Goal: Contribute content: Add original content to the website for others to see

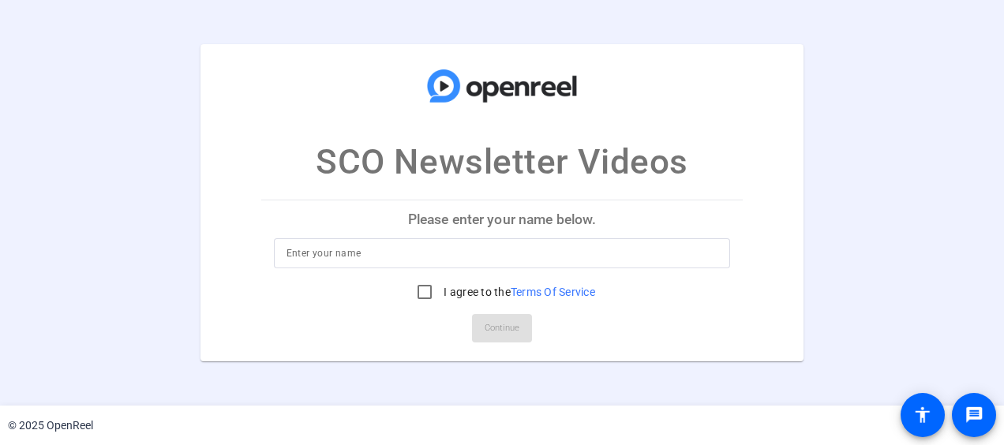
click at [468, 224] on p "Please enter your name below." at bounding box center [502, 219] width 482 height 38
click at [368, 259] on input at bounding box center [502, 253] width 432 height 19
type input "Nicole Weber"
click at [419, 294] on input "I agree to the Terms Of Service" at bounding box center [425, 292] width 32 height 32
checkbox input "true"
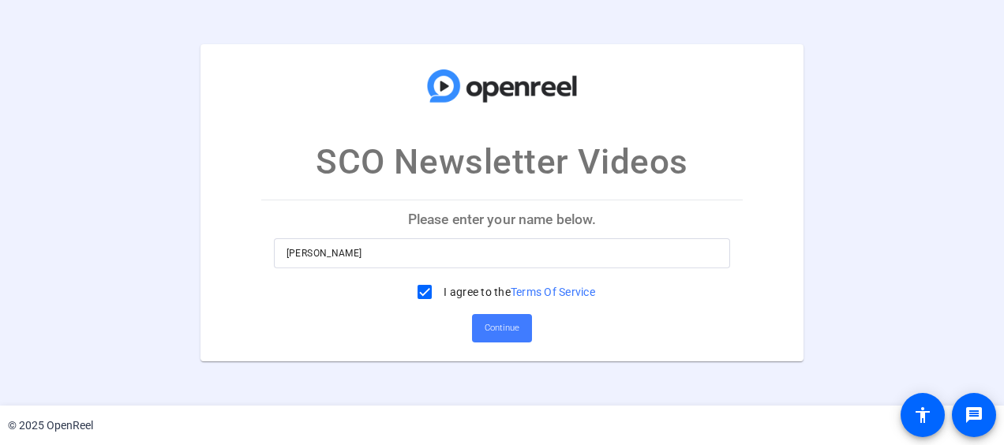
click at [496, 333] on span "Continue" at bounding box center [501, 328] width 35 height 24
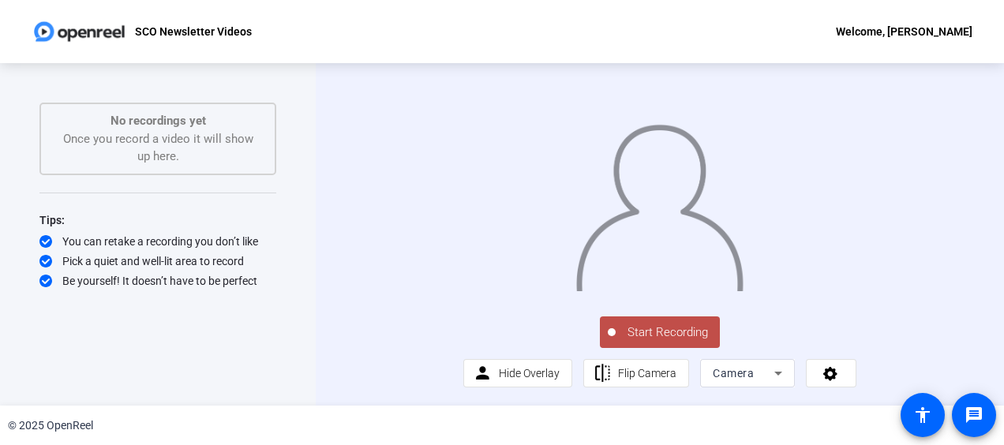
click at [666, 342] on span "Start Recording" at bounding box center [667, 332] width 104 height 18
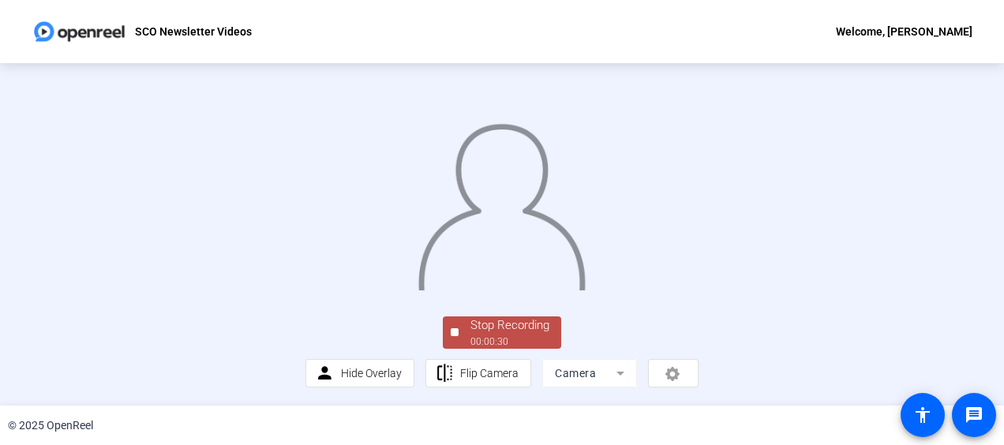
click at [427, 290] on img at bounding box center [502, 202] width 170 height 177
click at [485, 290] on img at bounding box center [502, 202] width 170 height 177
click at [305, 213] on div at bounding box center [501, 191] width 393 height 221
drag, startPoint x: 973, startPoint y: 417, endPoint x: 936, endPoint y: 379, distance: 52.4
click at [973, 417] on mat-icon "message" at bounding box center [973, 415] width 19 height 19
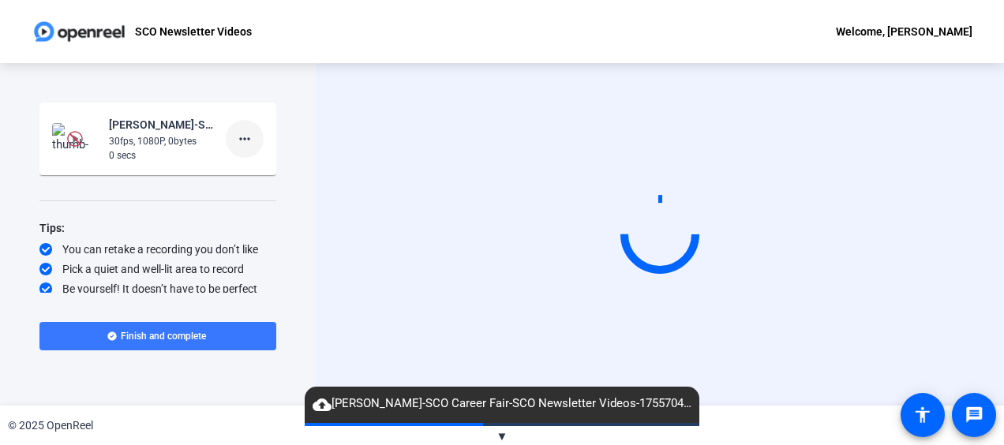
click at [243, 141] on mat-icon "more_horiz" at bounding box center [244, 138] width 19 height 19
click at [246, 172] on span "Delete clip" at bounding box center [261, 172] width 63 height 19
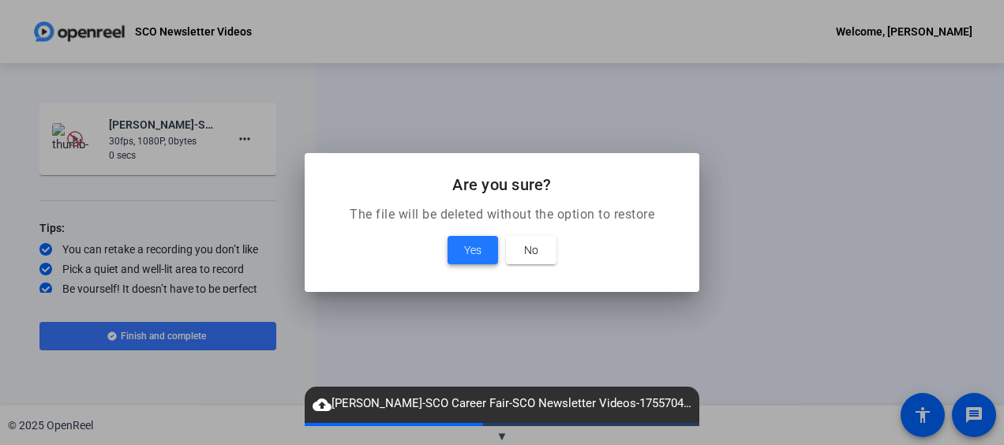
click at [470, 251] on span "Yes" at bounding box center [472, 250] width 17 height 19
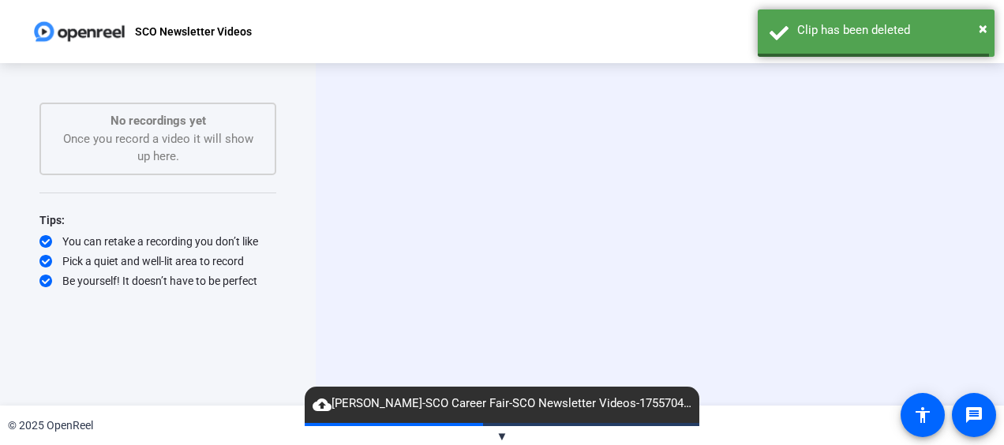
click at [507, 406] on span "cloud_upload [PERSON_NAME]-SCO Career Fair-SCO Newsletter Videos-1755704184070-…" at bounding box center [502, 403] width 394 height 19
click at [497, 439] on span "▼" at bounding box center [502, 436] width 12 height 14
click at [528, 284] on div "Start Recording person Hide Overlay flip Flip Camera Camera" at bounding box center [659, 234] width 585 height 133
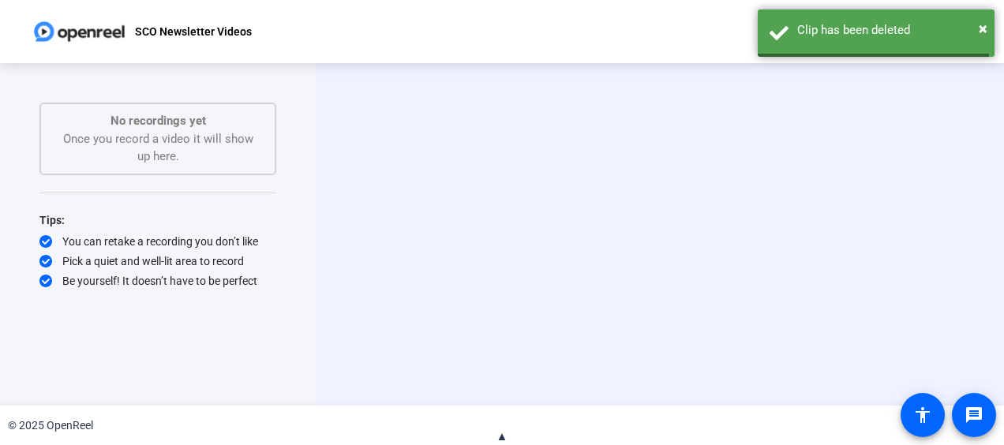
click at [185, 152] on div "No recordings yet Once you record a video it will show up here." at bounding box center [158, 139] width 202 height 54
click at [499, 436] on span "▲" at bounding box center [502, 436] width 12 height 14
click at [155, 163] on div "No recordings yet Once you record a video it will show up here." at bounding box center [158, 139] width 202 height 54
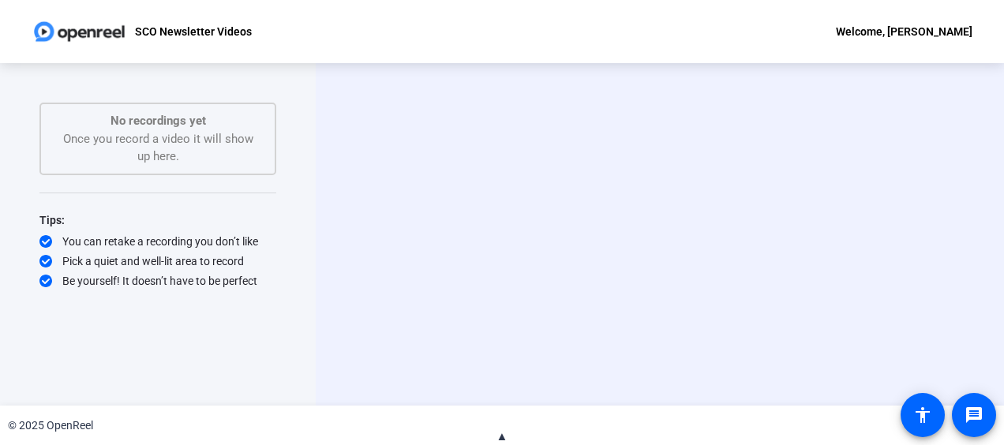
click at [541, 294] on video at bounding box center [659, 234] width 237 height 133
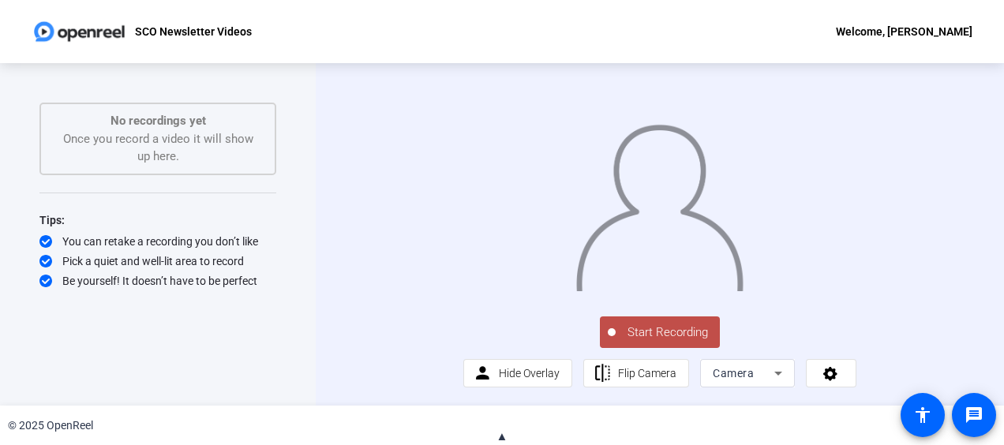
click at [679, 342] on span "Start Recording" at bounding box center [667, 332] width 104 height 18
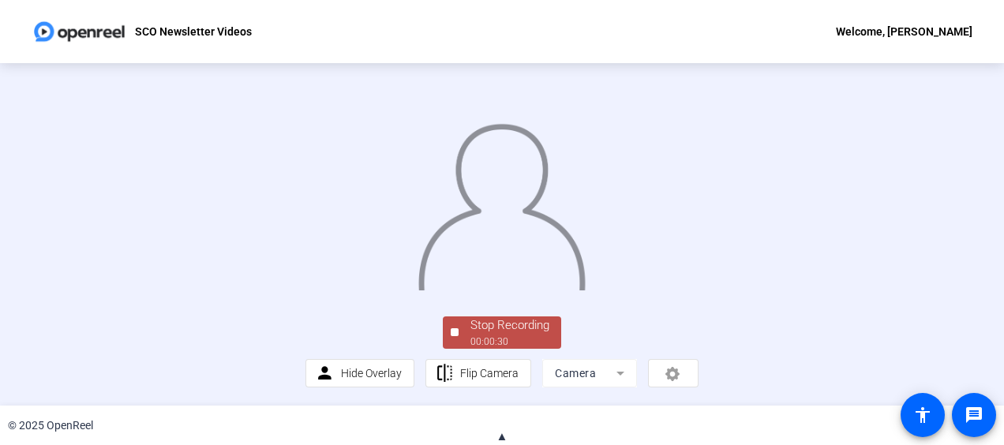
click at [570, 290] on img at bounding box center [502, 202] width 170 height 177
click at [505, 436] on span "▲" at bounding box center [502, 436] width 12 height 14
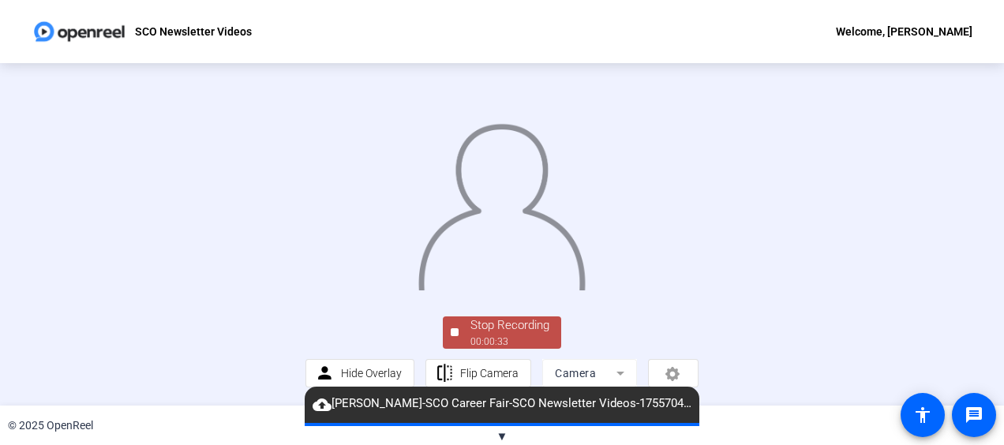
click at [497, 403] on span "cloud_upload Nicole Weber-SCO Career Fair-SCO Newsletter Videos-1755704184070-w…" at bounding box center [502, 403] width 394 height 19
click at [159, 34] on p "SCO Newsletter Videos" at bounding box center [193, 31] width 117 height 19
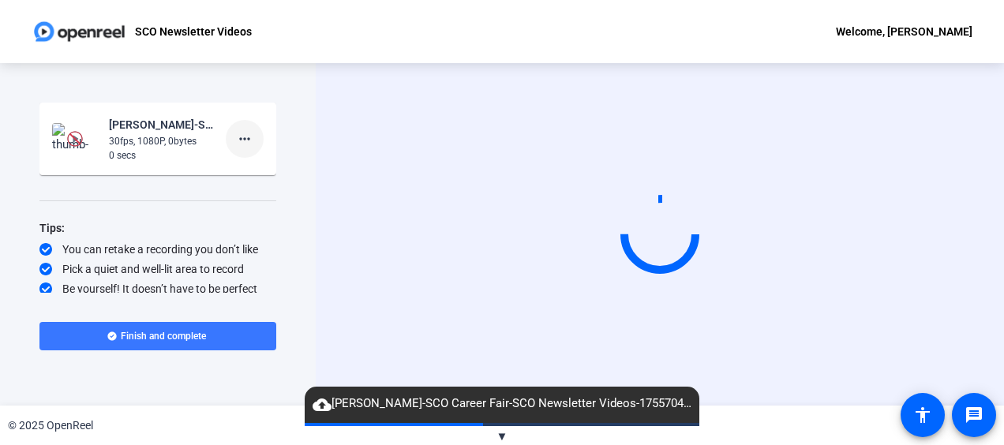
click at [240, 137] on mat-icon "more_horiz" at bounding box center [244, 138] width 19 height 19
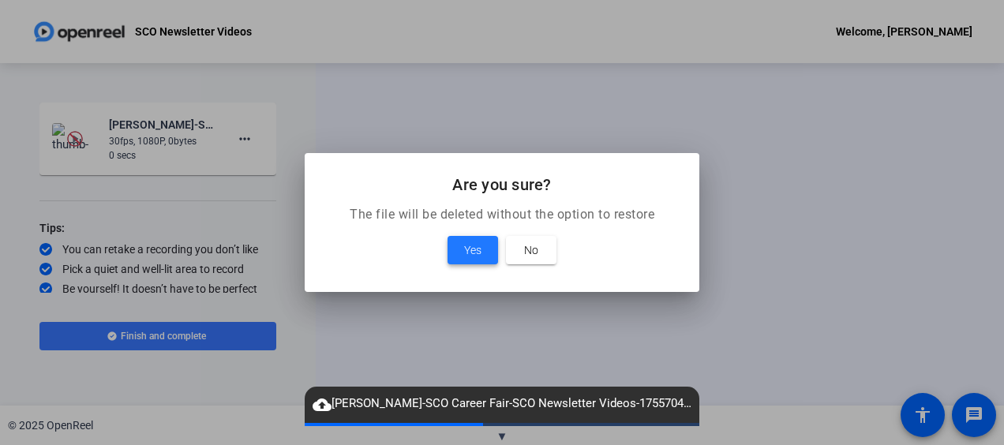
click at [478, 252] on span "Yes" at bounding box center [472, 250] width 17 height 19
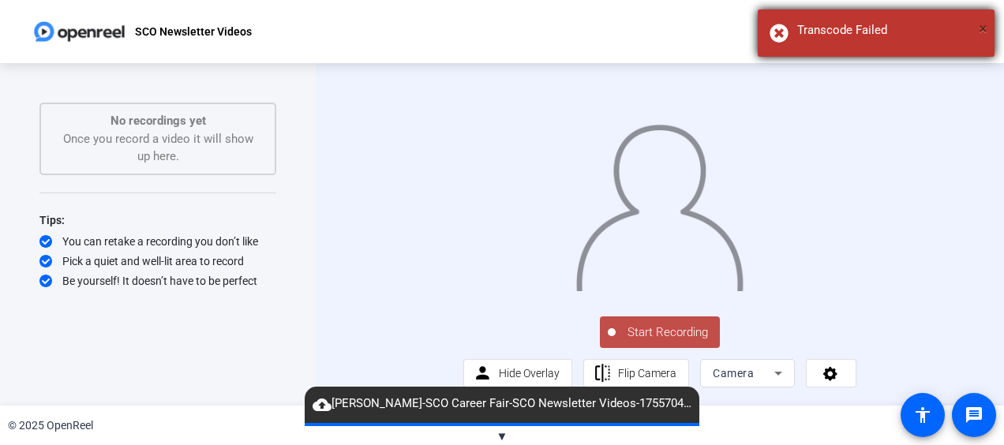
click at [985, 32] on span "×" at bounding box center [982, 28] width 9 height 19
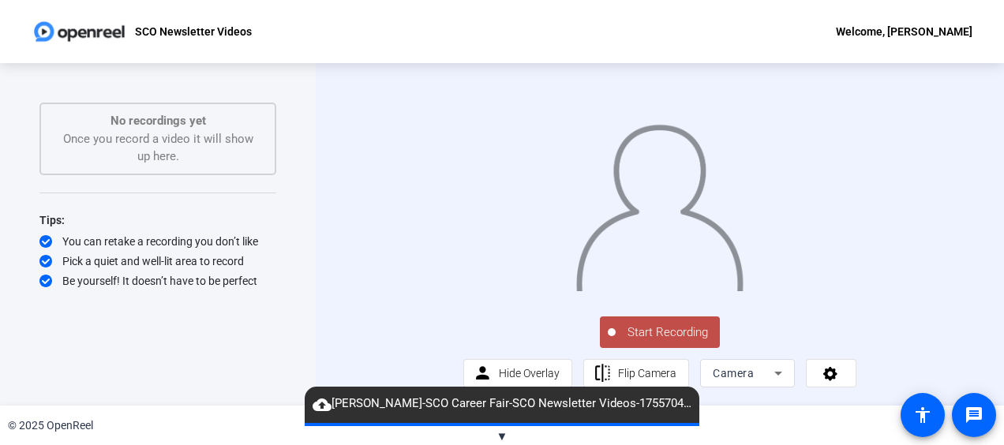
click at [700, 342] on span "Start Recording" at bounding box center [667, 332] width 104 height 18
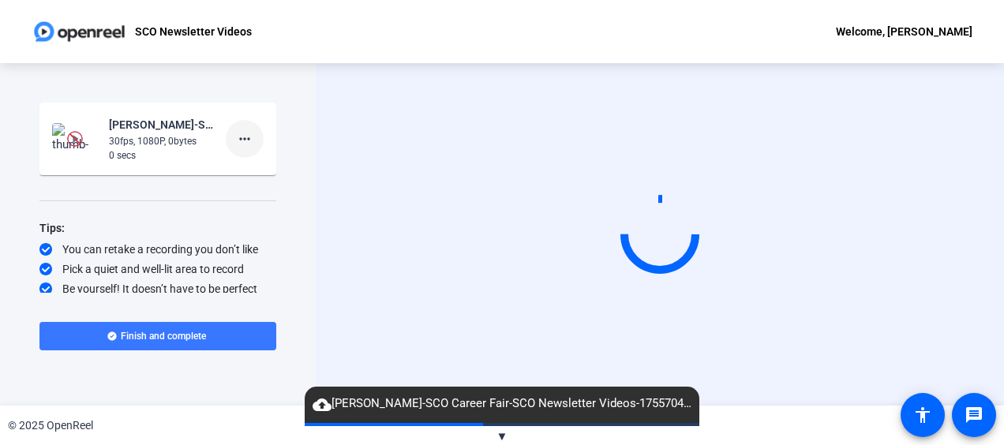
click at [240, 142] on mat-icon "more_horiz" at bounding box center [244, 138] width 19 height 19
click at [241, 172] on span "Delete clip" at bounding box center [261, 172] width 63 height 19
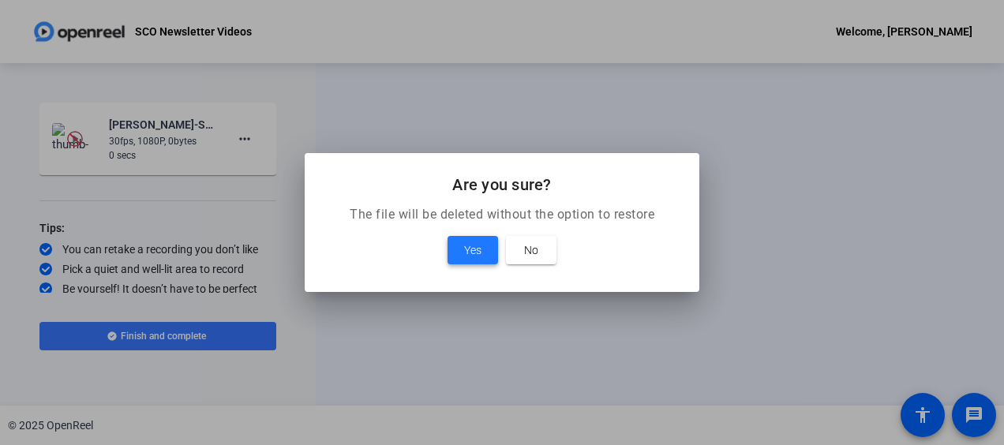
click at [477, 246] on span "Yes" at bounding box center [472, 250] width 17 height 19
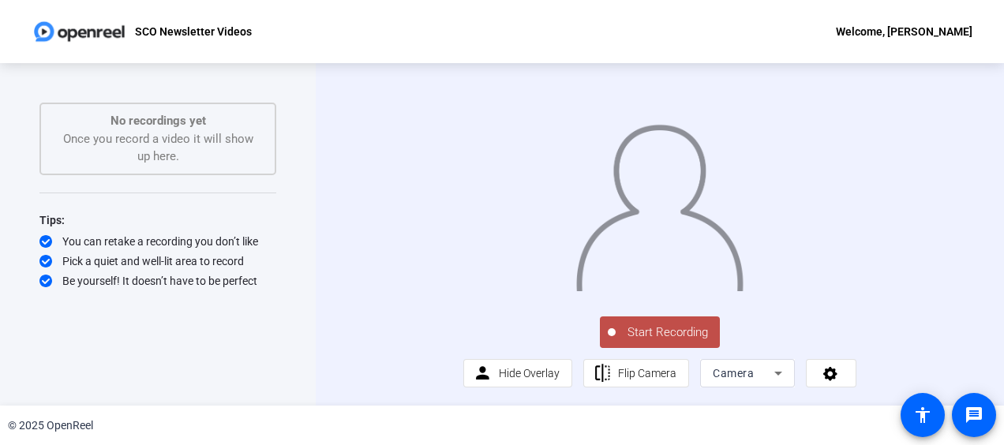
click at [626, 342] on span "Start Recording" at bounding box center [667, 332] width 104 height 18
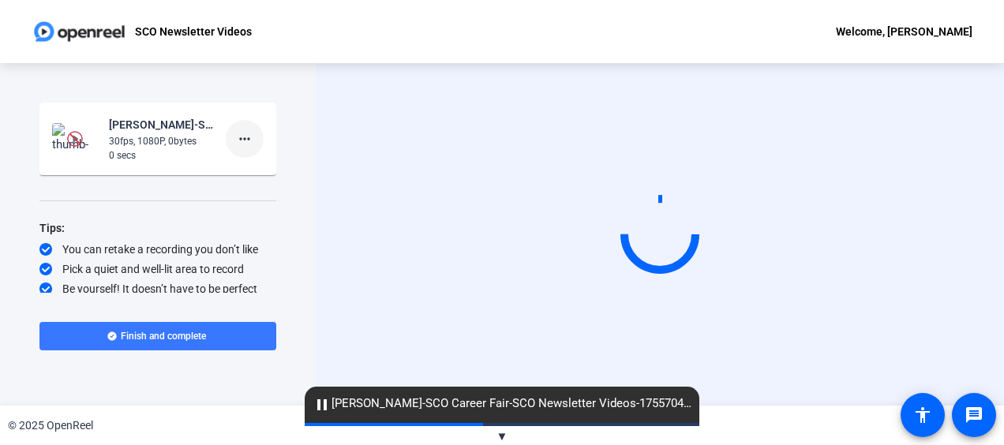
click at [243, 137] on mat-icon "more_horiz" at bounding box center [244, 138] width 19 height 19
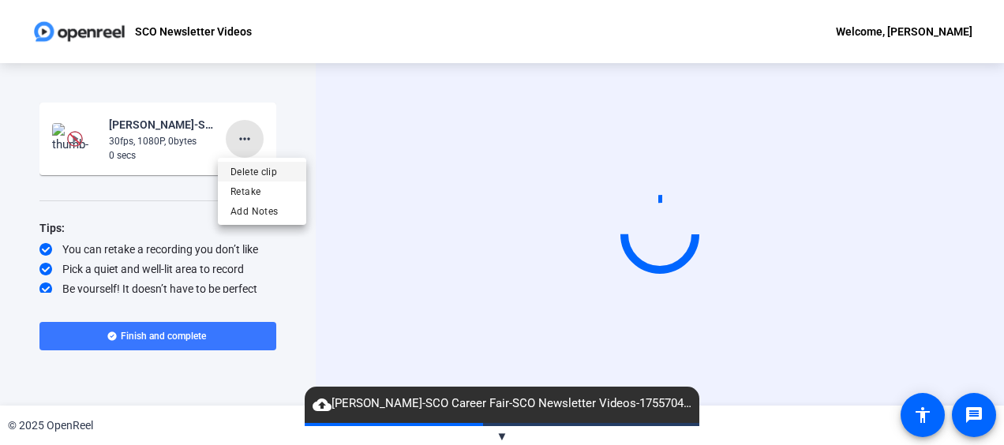
click at [240, 170] on span "Delete clip" at bounding box center [261, 172] width 63 height 19
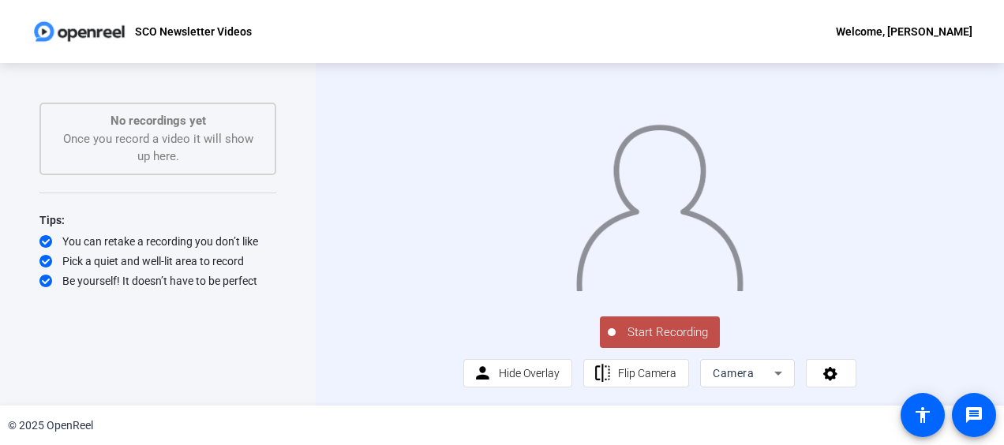
click at [662, 342] on span "Start Recording" at bounding box center [667, 332] width 104 height 18
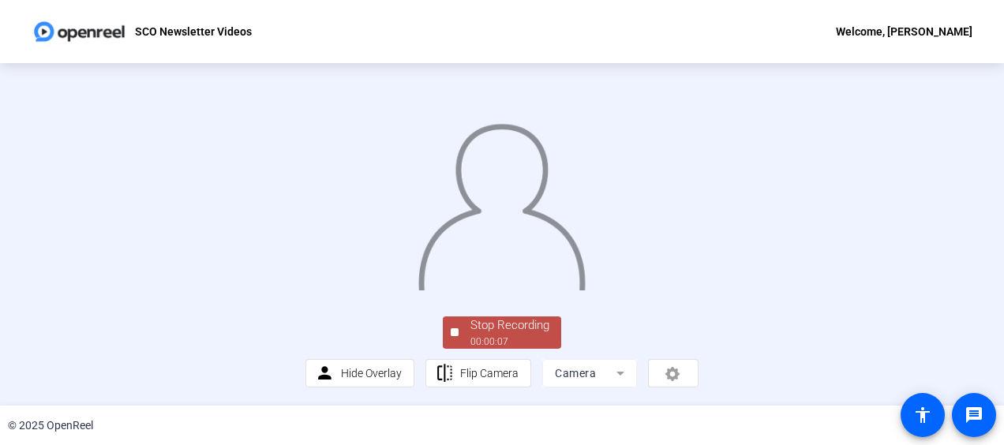
click at [504, 335] on div "Stop Recording" at bounding box center [509, 325] width 79 height 18
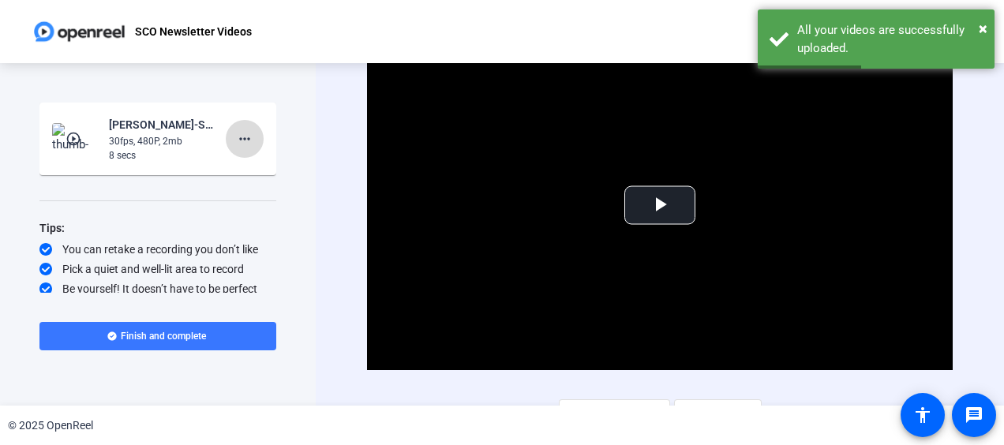
click at [236, 136] on mat-icon "more_horiz" at bounding box center [244, 138] width 19 height 19
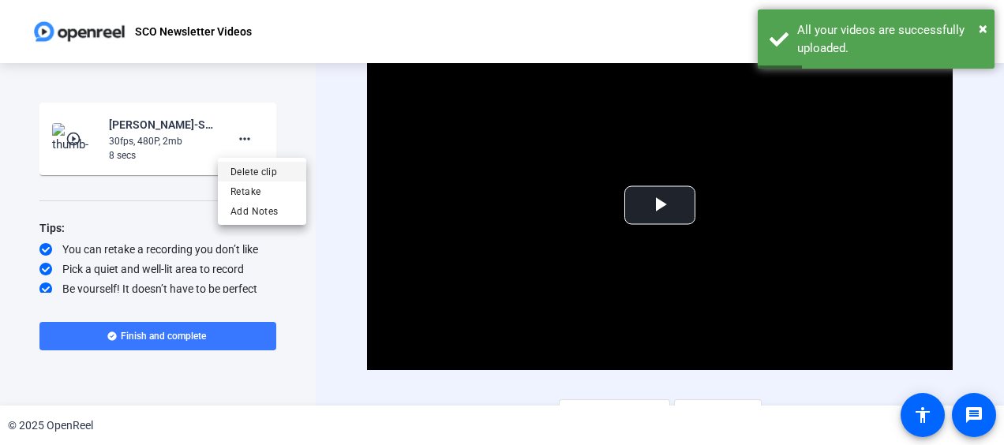
click at [238, 174] on span "Delete clip" at bounding box center [261, 172] width 63 height 19
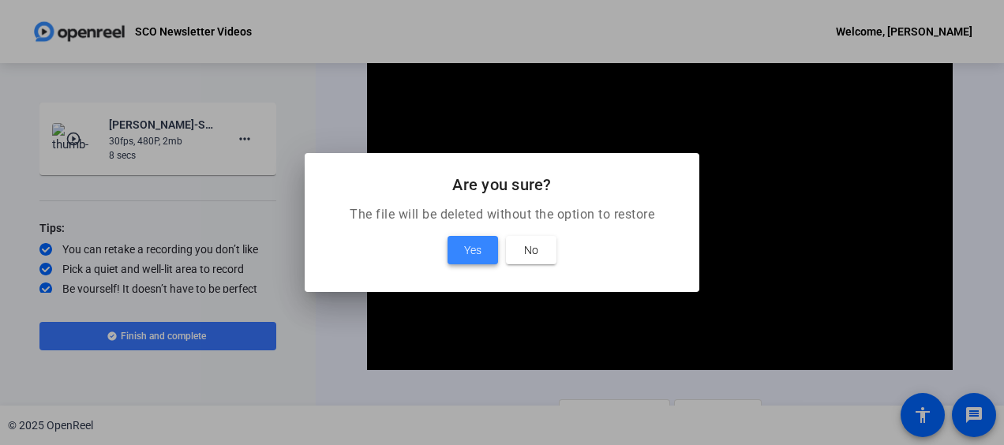
click at [476, 248] on span "Yes" at bounding box center [472, 250] width 17 height 19
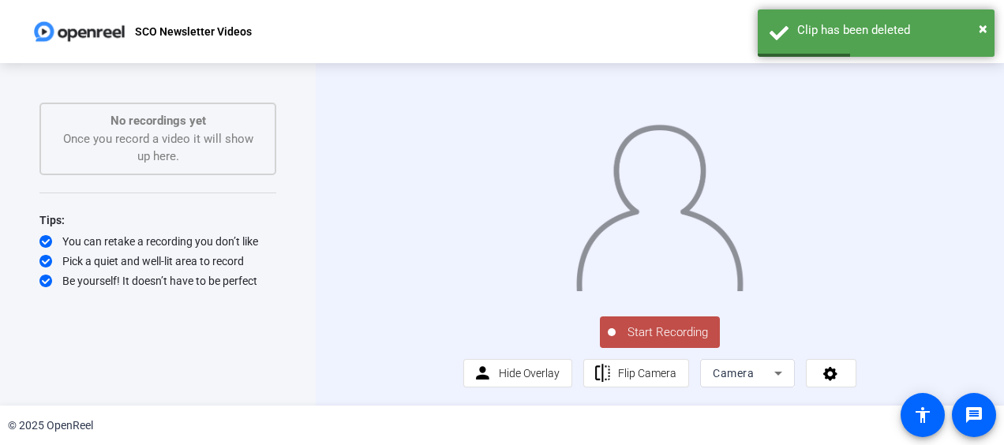
click at [668, 342] on span "Start Recording" at bounding box center [667, 332] width 104 height 18
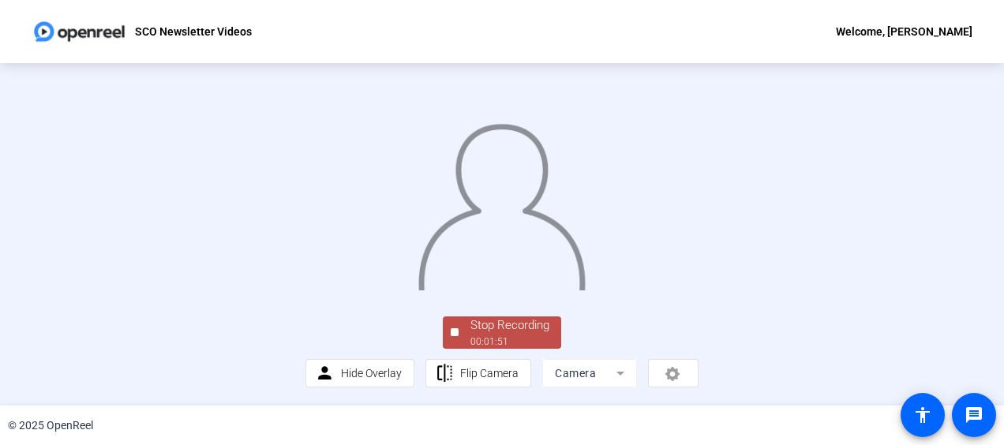
click at [507, 335] on div "Stop Recording" at bounding box center [509, 325] width 79 height 18
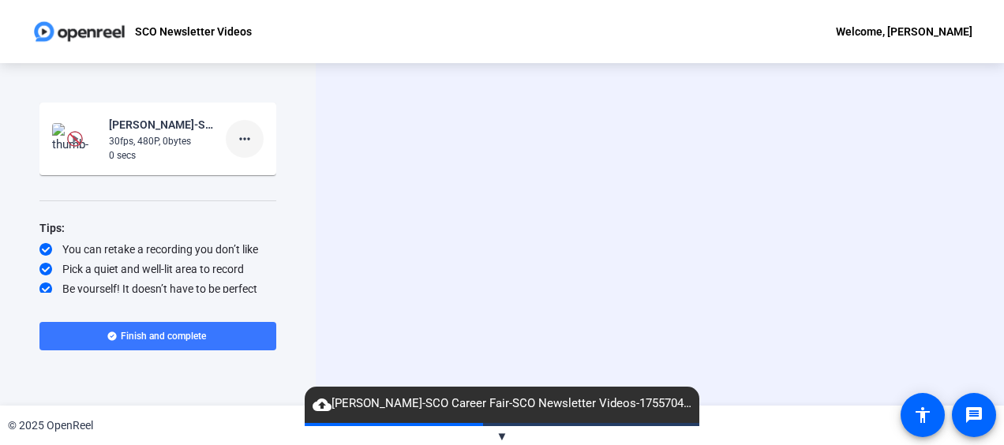
click at [235, 140] on mat-icon "more_horiz" at bounding box center [244, 138] width 19 height 19
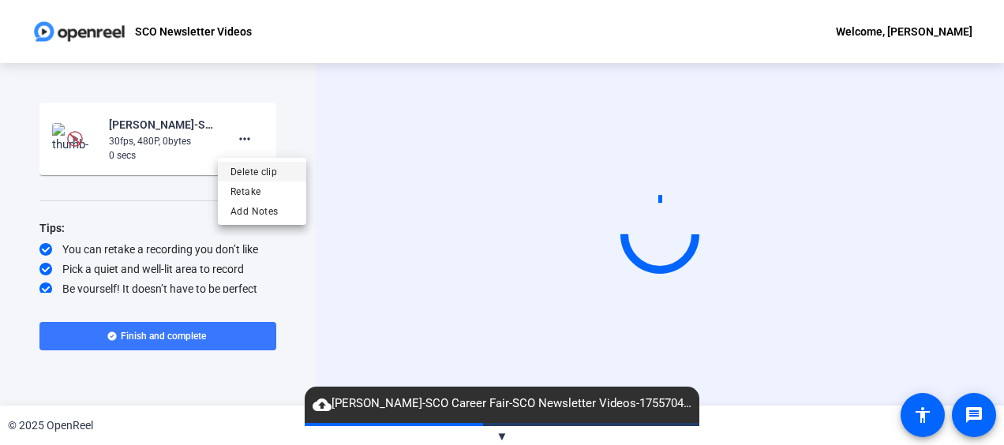
click at [239, 171] on span "Delete clip" at bounding box center [261, 172] width 63 height 19
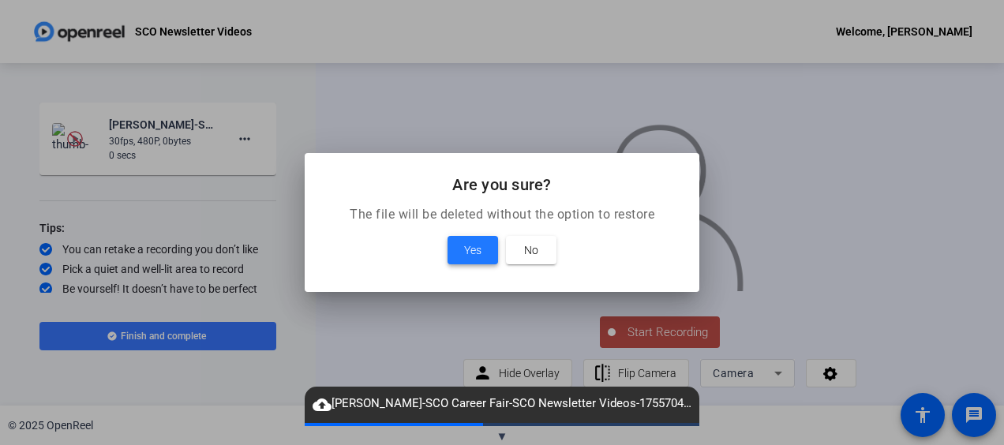
click at [484, 249] on span at bounding box center [472, 250] width 50 height 38
click at [469, 249] on span "Yes" at bounding box center [472, 250] width 17 height 19
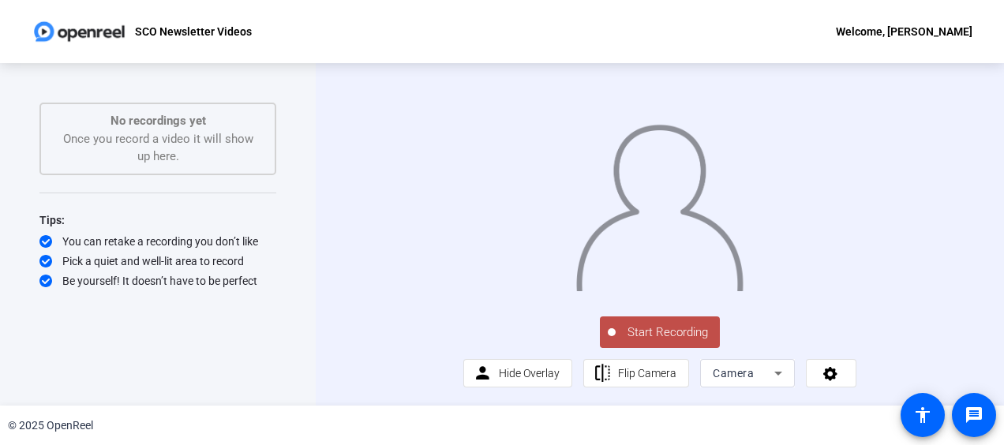
click at [634, 342] on span "Start Recording" at bounding box center [667, 332] width 104 height 18
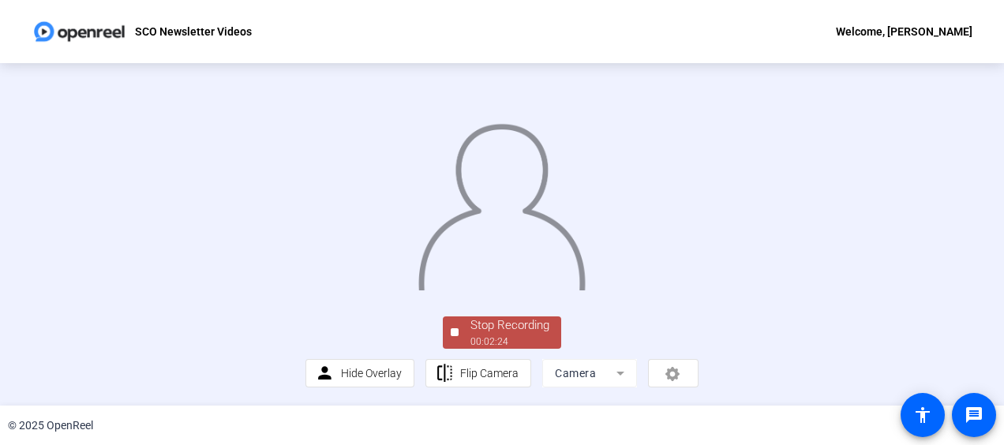
click at [514, 349] on div "00:02:24" at bounding box center [509, 342] width 79 height 14
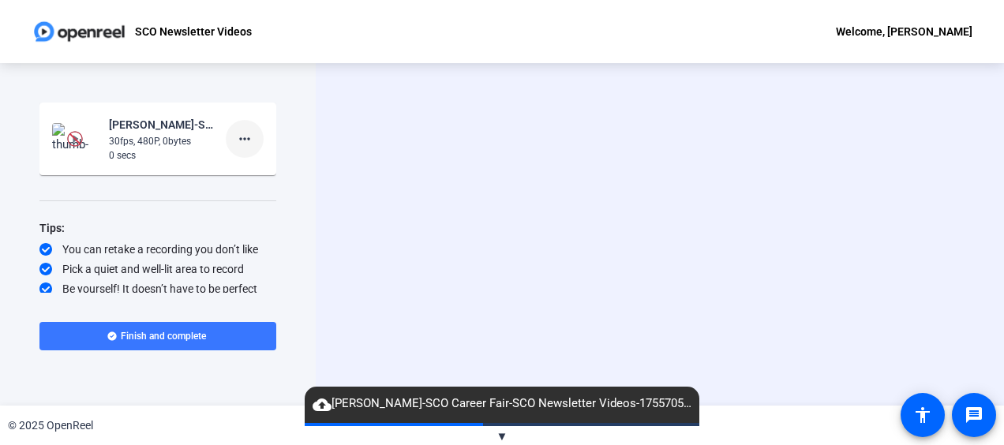
click at [241, 137] on mat-icon "more_horiz" at bounding box center [244, 138] width 19 height 19
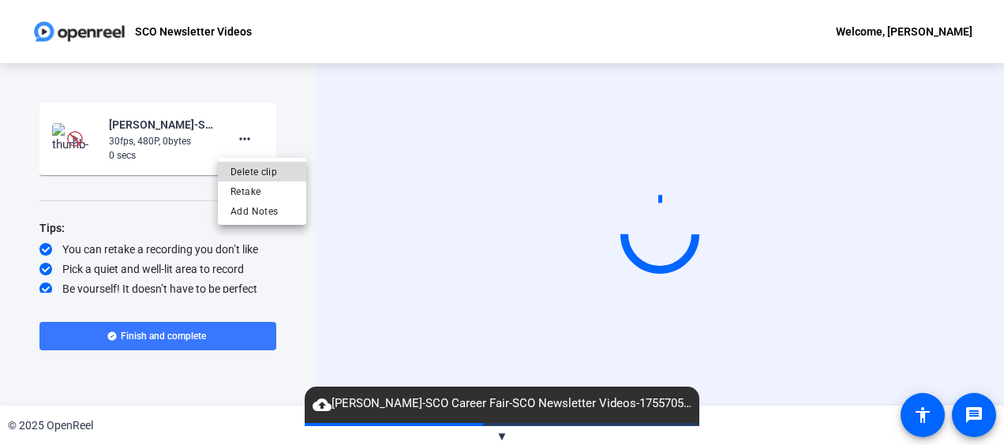
click at [243, 175] on span "Delete clip" at bounding box center [261, 172] width 63 height 19
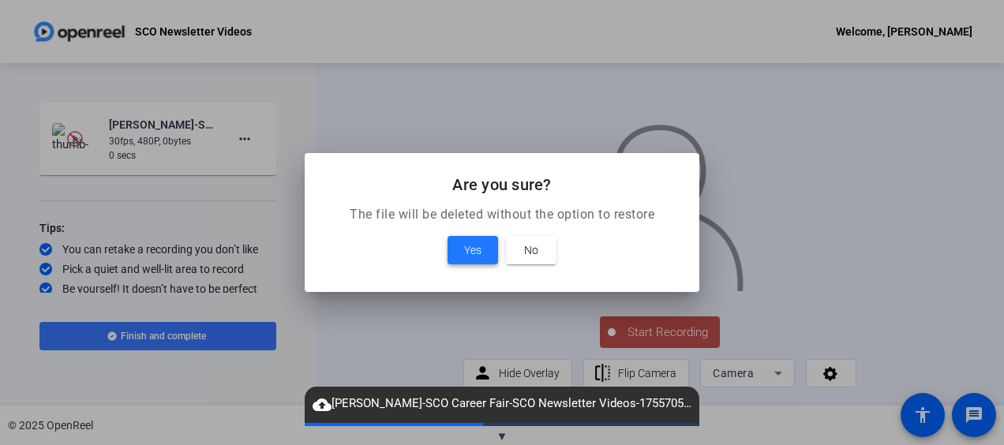
click at [477, 248] on span "Yes" at bounding box center [472, 250] width 17 height 19
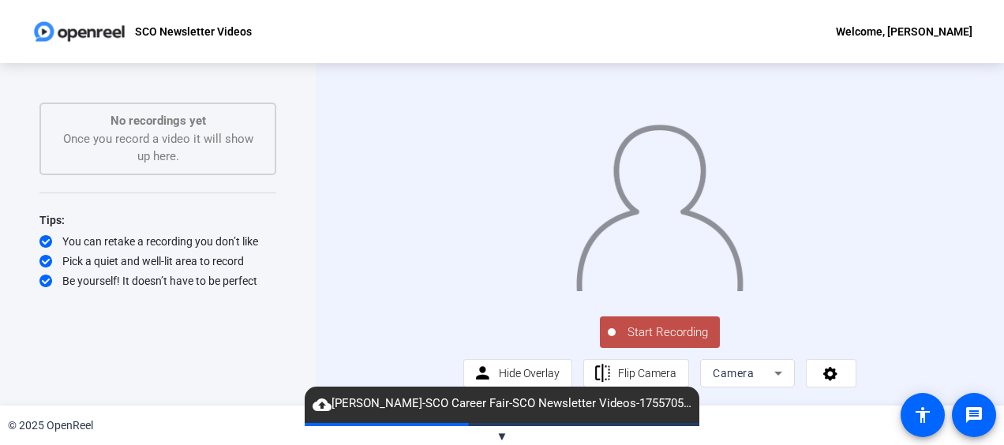
click at [674, 342] on span "Start Recording" at bounding box center [667, 332] width 104 height 18
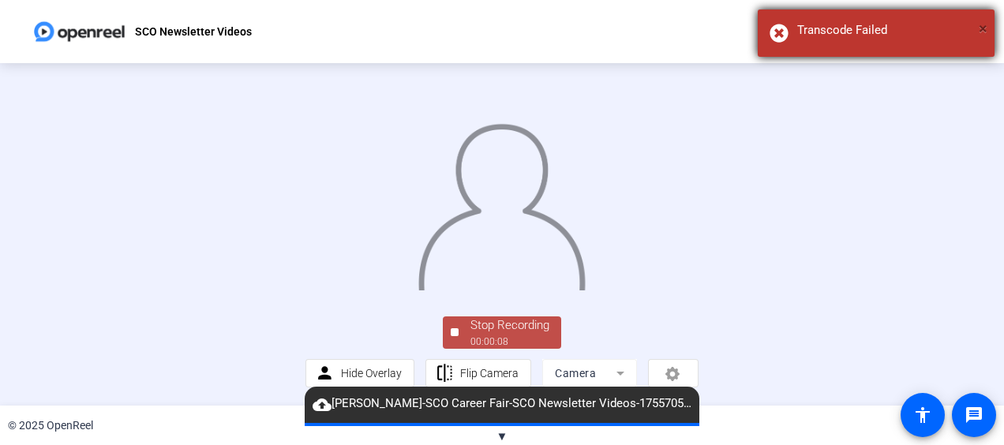
click at [985, 32] on span "×" at bounding box center [982, 28] width 9 height 19
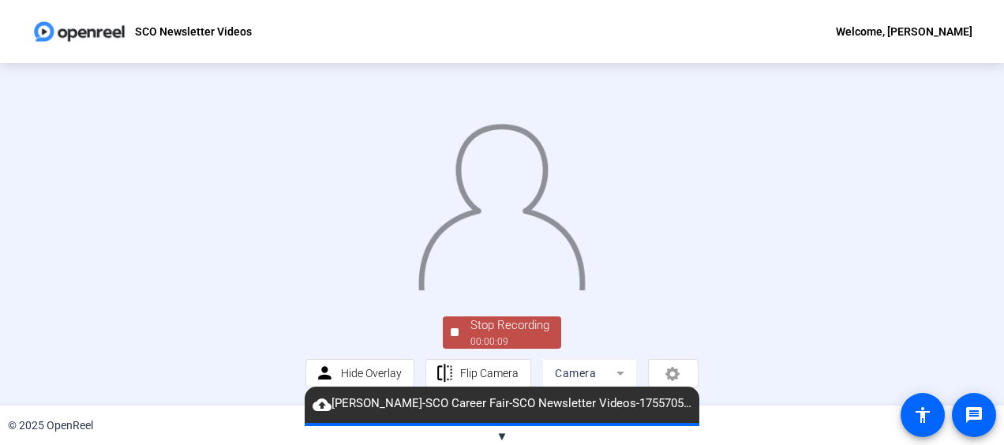
click at [542, 335] on div "Stop Recording" at bounding box center [509, 325] width 79 height 18
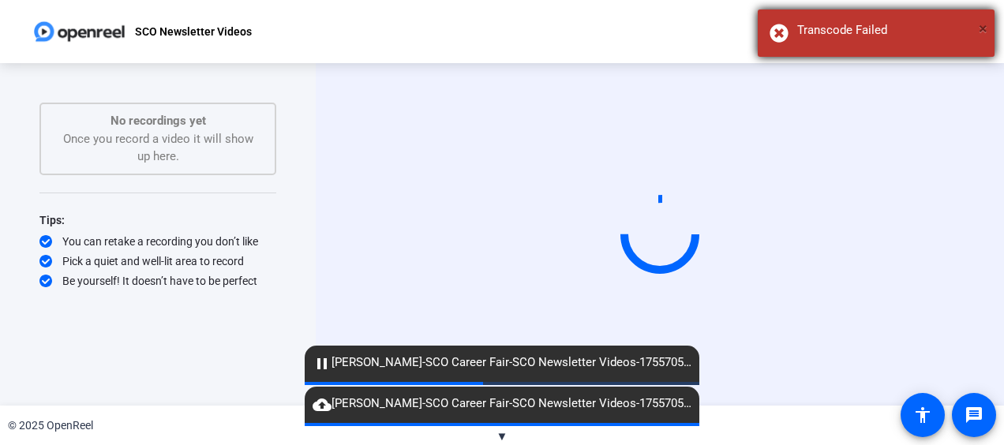
click at [981, 31] on span "×" at bounding box center [982, 28] width 9 height 19
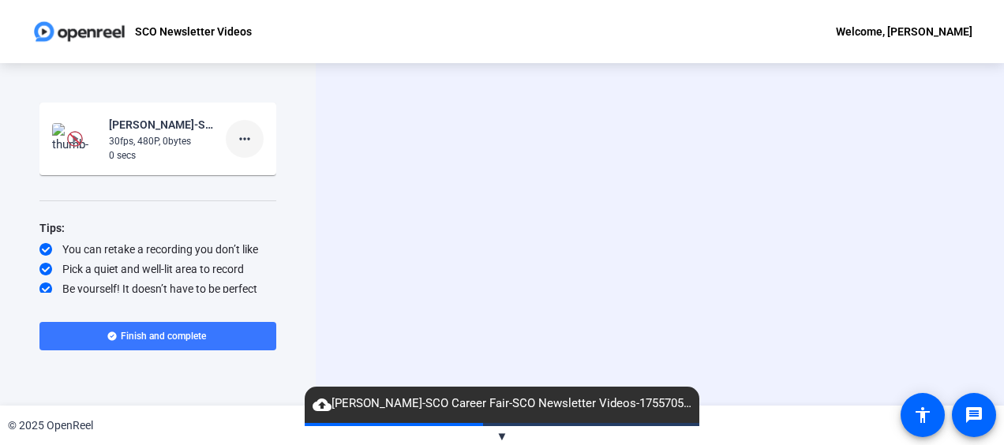
click at [218, 84] on div "Start Recording [PERSON_NAME]-SCO Career Fair-SCO Newsletter Videos-17557054091…" at bounding box center [158, 234] width 316 height 342
click at [241, 140] on mat-icon "more_horiz" at bounding box center [244, 138] width 19 height 19
click at [235, 139] on mat-icon "more_horiz" at bounding box center [244, 138] width 19 height 19
click at [237, 140] on mat-icon "more_horiz" at bounding box center [244, 138] width 19 height 19
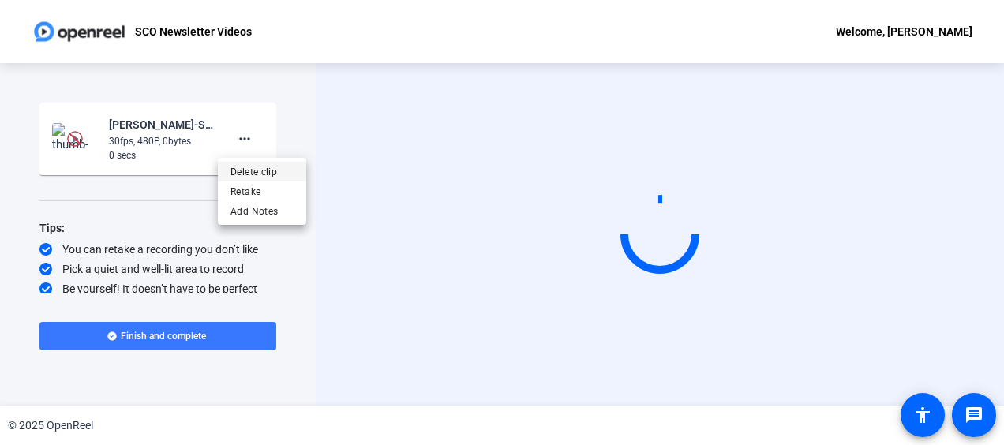
click at [245, 170] on span "Delete clip" at bounding box center [261, 172] width 63 height 19
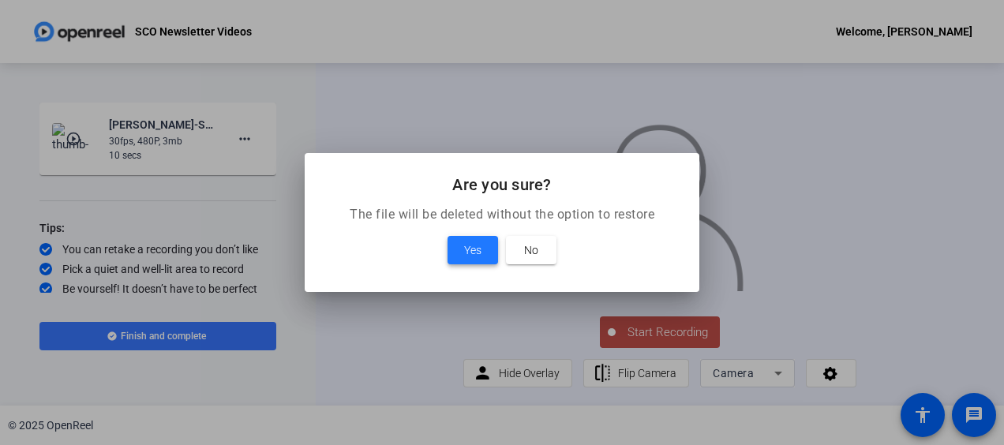
click at [470, 247] on span "Yes" at bounding box center [472, 250] width 17 height 19
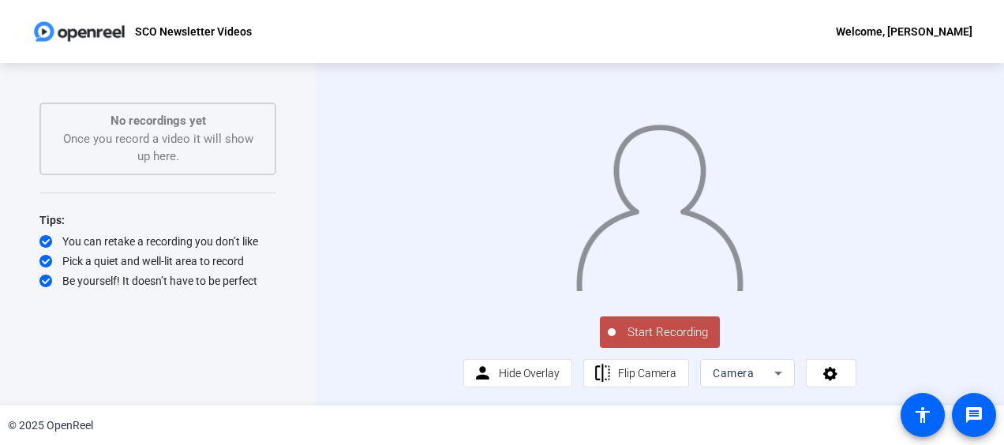
drag, startPoint x: 674, startPoint y: 390, endPoint x: 634, endPoint y: 379, distance: 41.0
click at [634, 342] on span "Start Recording" at bounding box center [667, 332] width 104 height 18
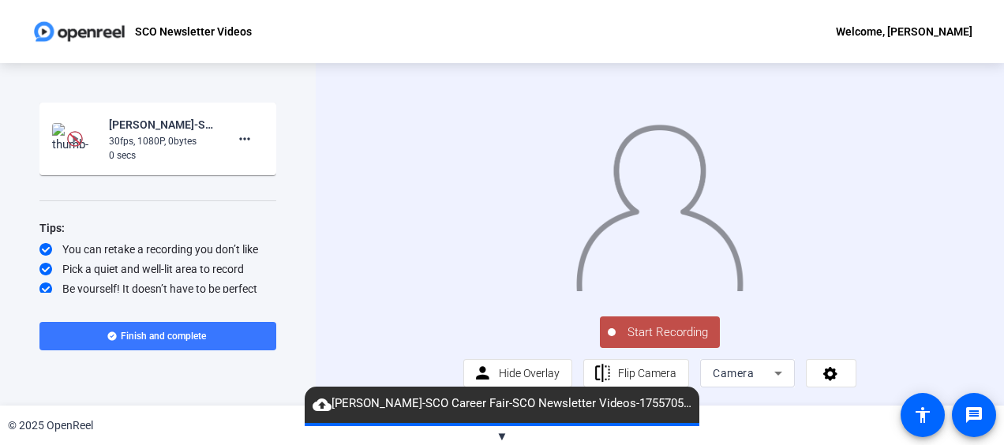
drag, startPoint x: 234, startPoint y: 138, endPoint x: 173, endPoint y: 221, distance: 102.7
click at [173, 221] on div "Tips:" at bounding box center [157, 228] width 237 height 19
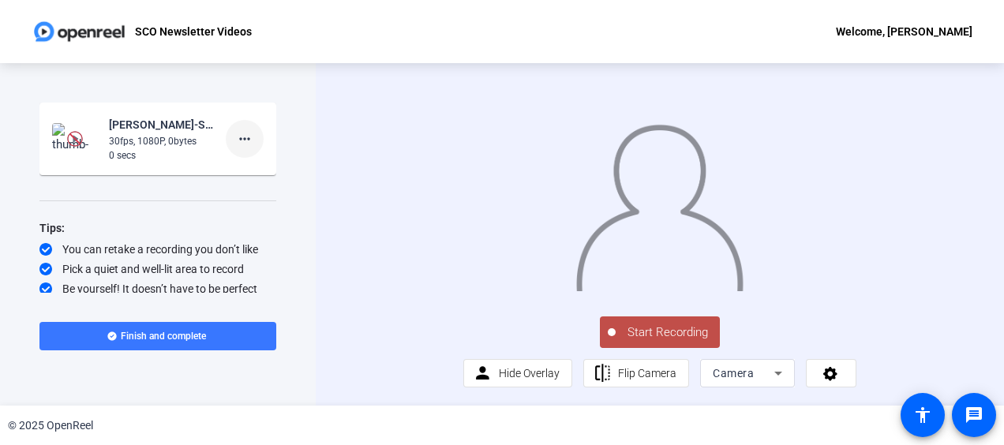
click at [239, 144] on mat-icon "more_horiz" at bounding box center [244, 138] width 19 height 19
click at [240, 165] on span "Delete clip" at bounding box center [261, 172] width 63 height 19
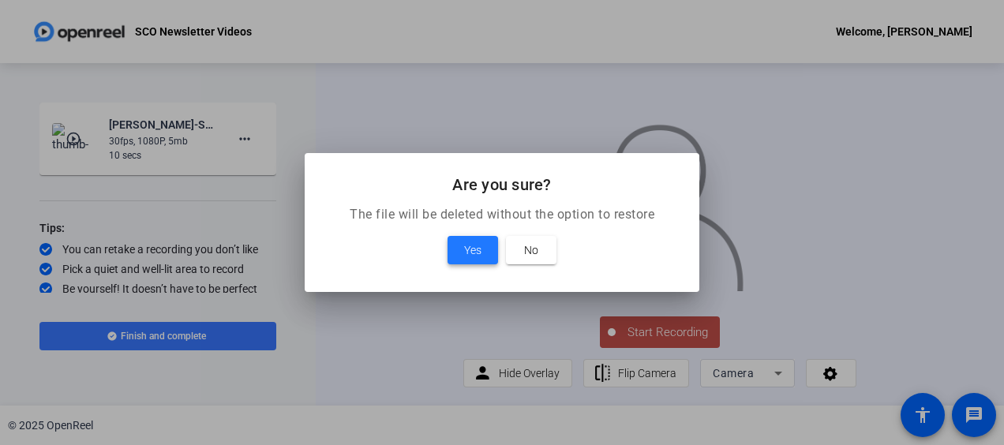
click at [474, 250] on span "Yes" at bounding box center [472, 250] width 17 height 19
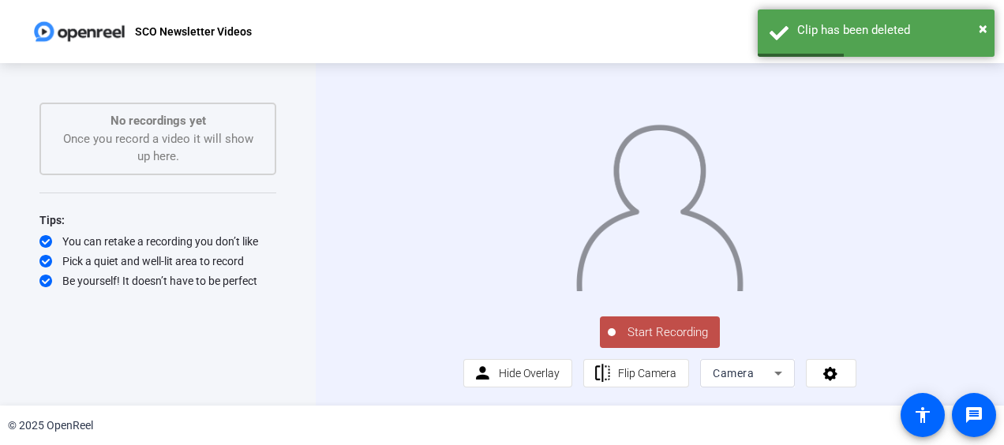
click at [674, 342] on span "Start Recording" at bounding box center [667, 332] width 104 height 18
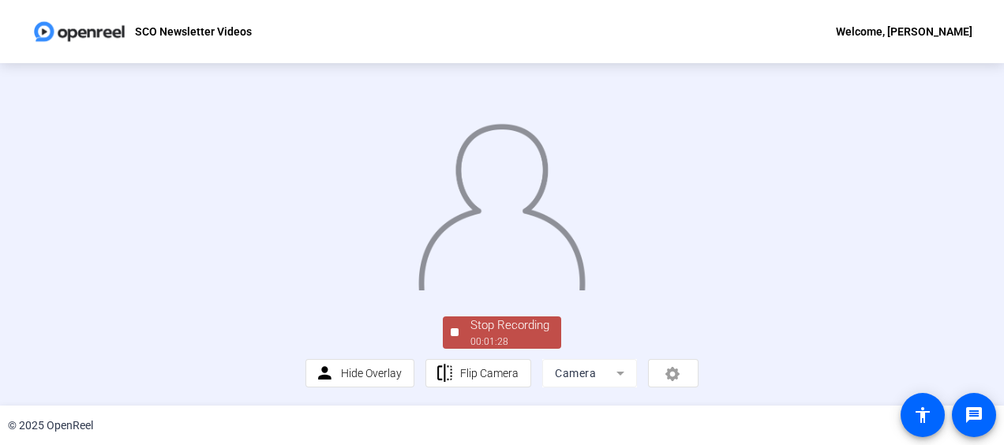
click at [305, 193] on div at bounding box center [501, 191] width 393 height 221
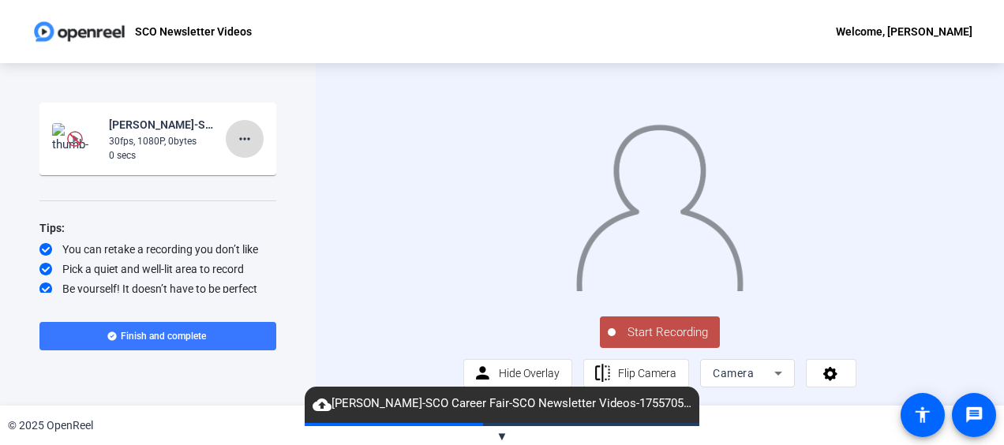
click at [237, 139] on mat-icon "more_horiz" at bounding box center [244, 138] width 19 height 19
click at [246, 172] on span "Delete clip" at bounding box center [261, 172] width 63 height 19
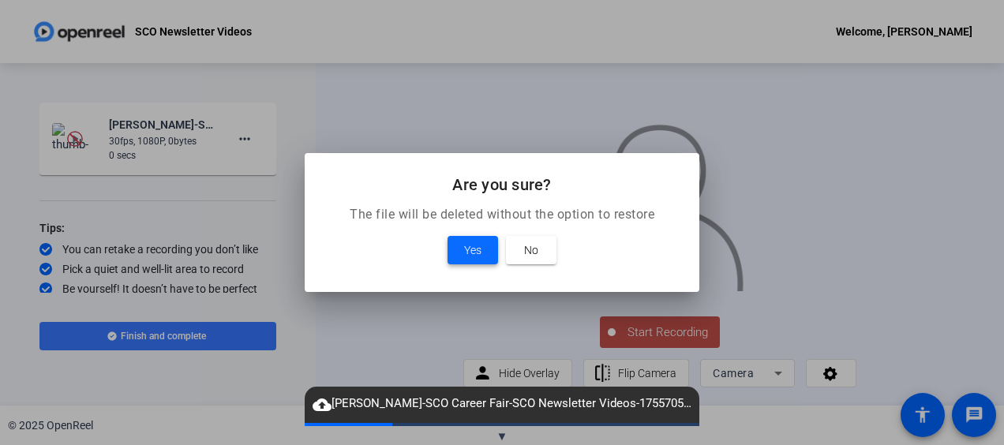
click at [462, 247] on span at bounding box center [472, 250] width 50 height 38
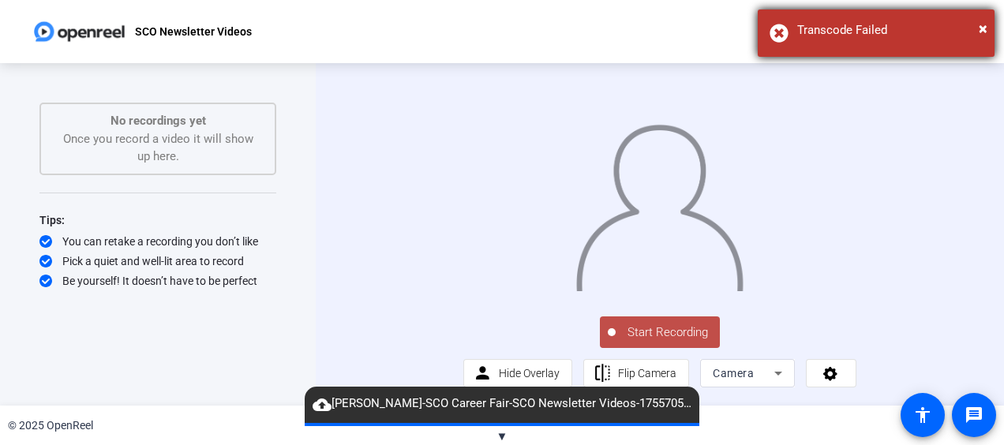
click at [989, 28] on div "× Transcode Failed" at bounding box center [875, 32] width 237 height 47
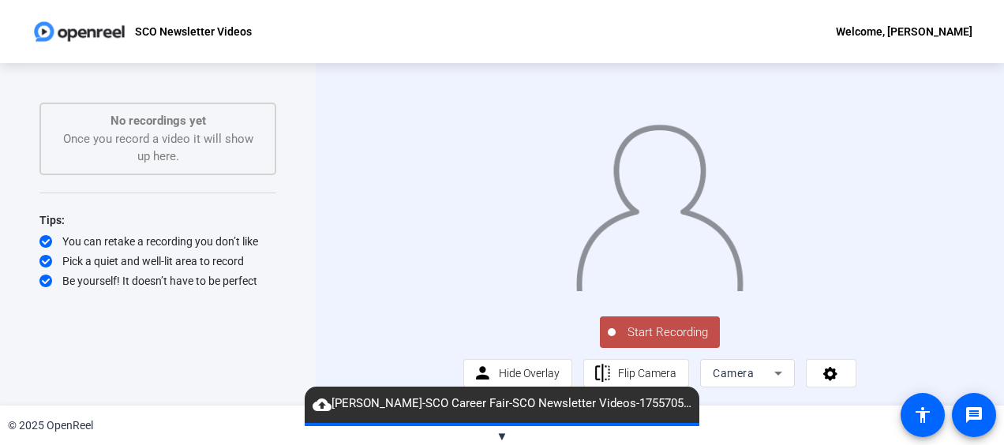
click at [703, 342] on span "Start Recording" at bounding box center [667, 332] width 104 height 18
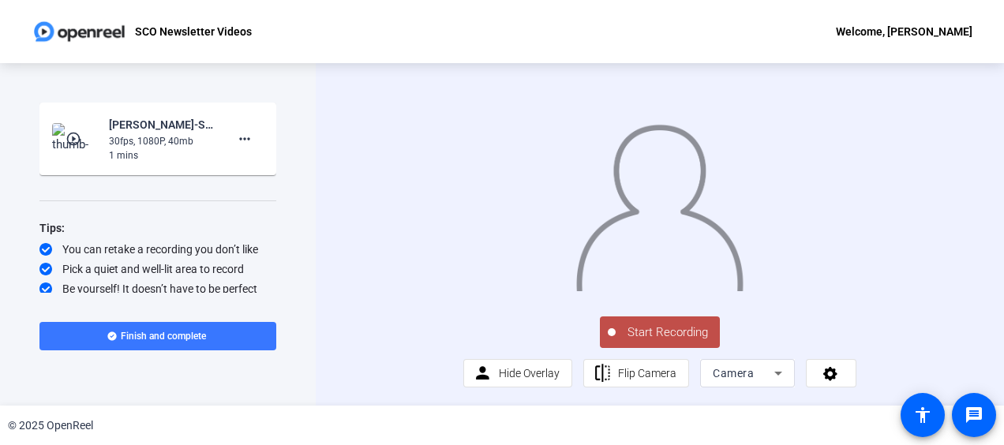
click at [474, 271] on div at bounding box center [659, 191] width 393 height 221
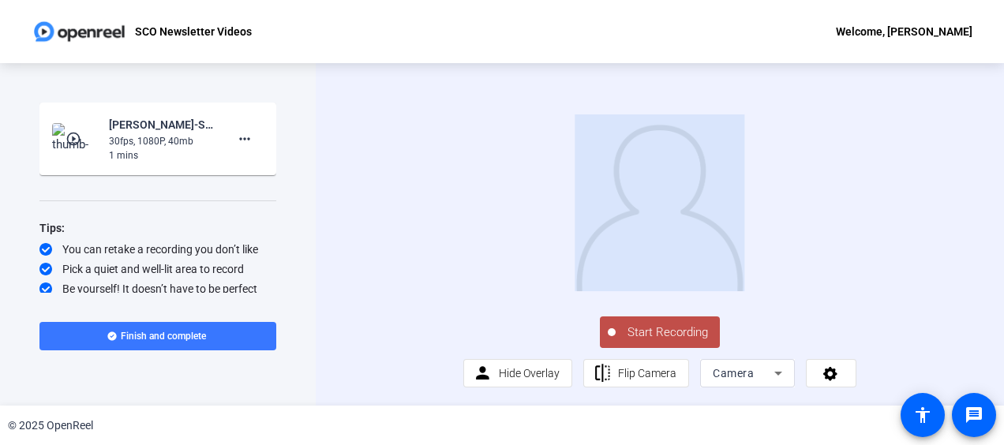
click at [474, 271] on div at bounding box center [659, 191] width 393 height 221
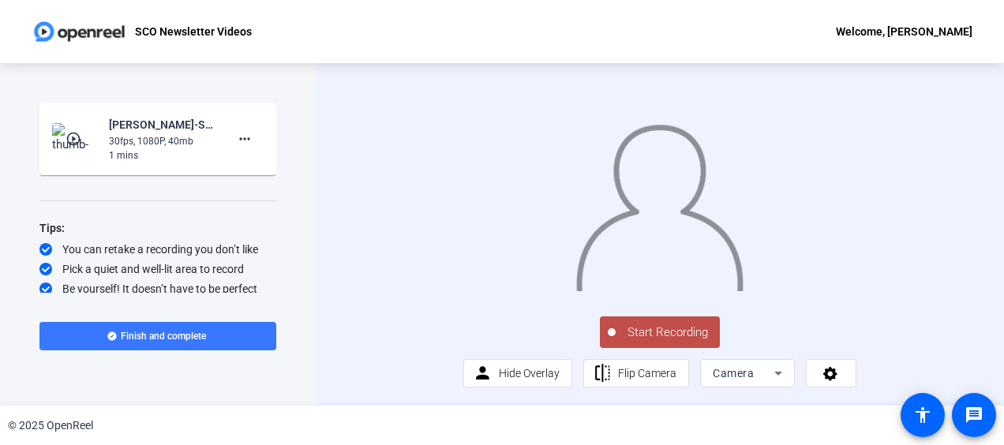
click at [474, 271] on div at bounding box center [659, 191] width 393 height 221
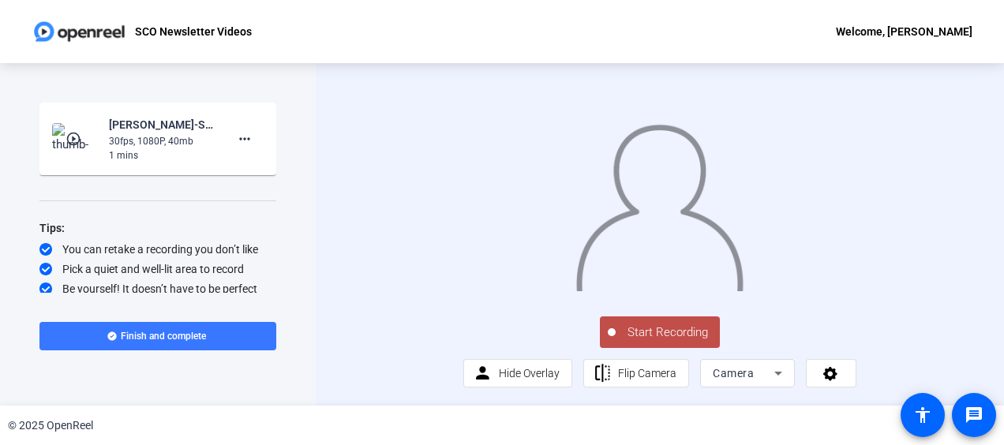
click at [474, 271] on div at bounding box center [659, 191] width 393 height 221
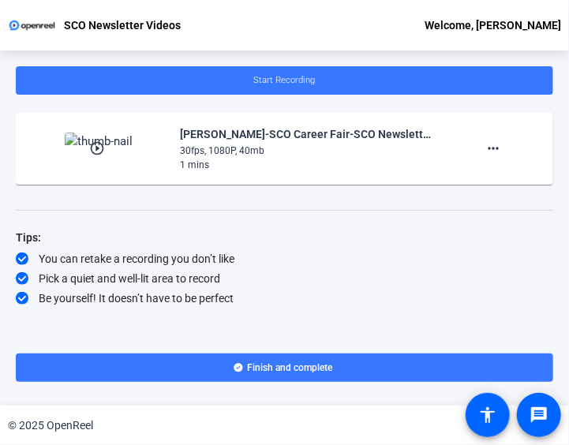
click at [484, 284] on div "Pick a quiet and well-lit area to record" at bounding box center [284, 279] width 537 height 16
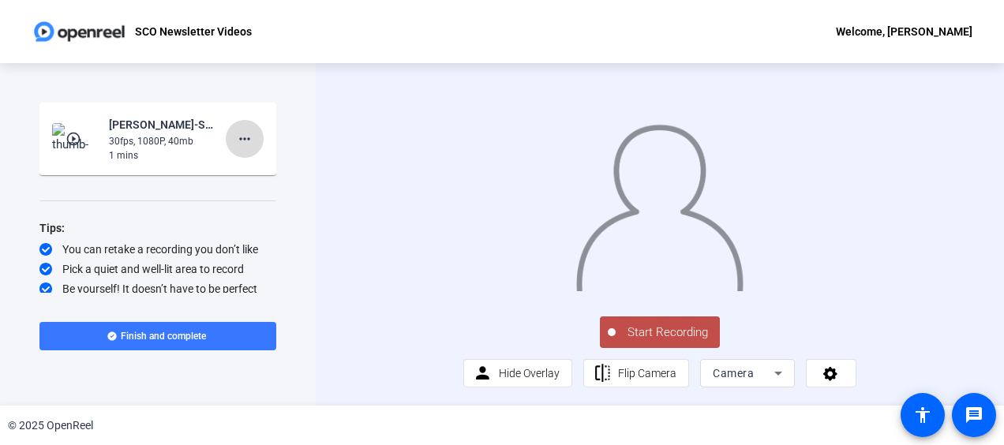
click at [238, 136] on mat-icon "more_horiz" at bounding box center [244, 138] width 19 height 19
click at [250, 167] on span "Delete clip" at bounding box center [261, 172] width 63 height 19
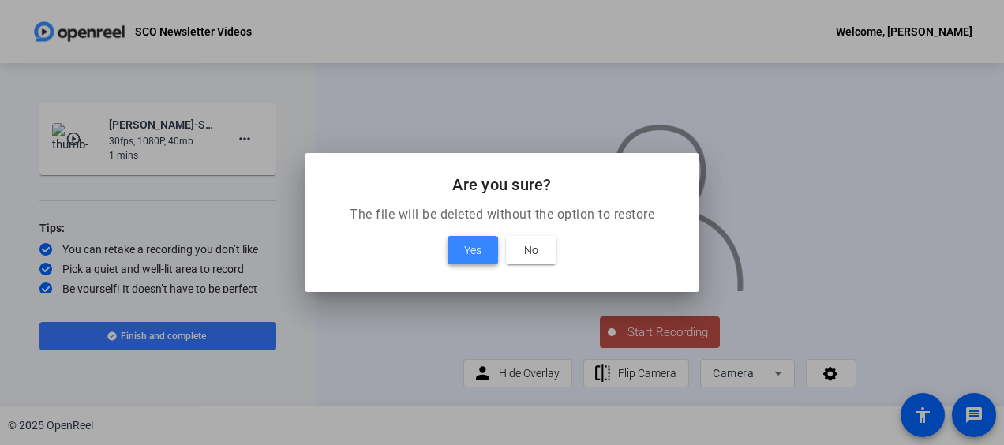
click at [473, 249] on span "Yes" at bounding box center [472, 250] width 17 height 19
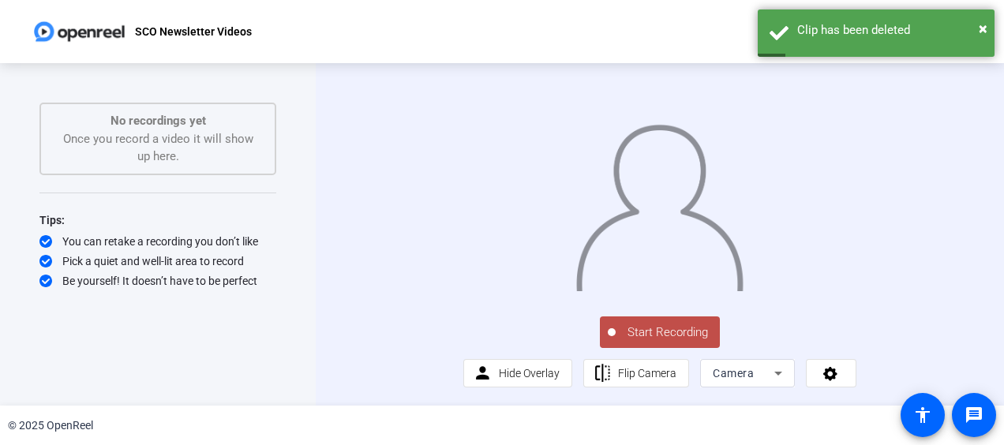
click at [654, 342] on span "Start Recording" at bounding box center [667, 332] width 104 height 18
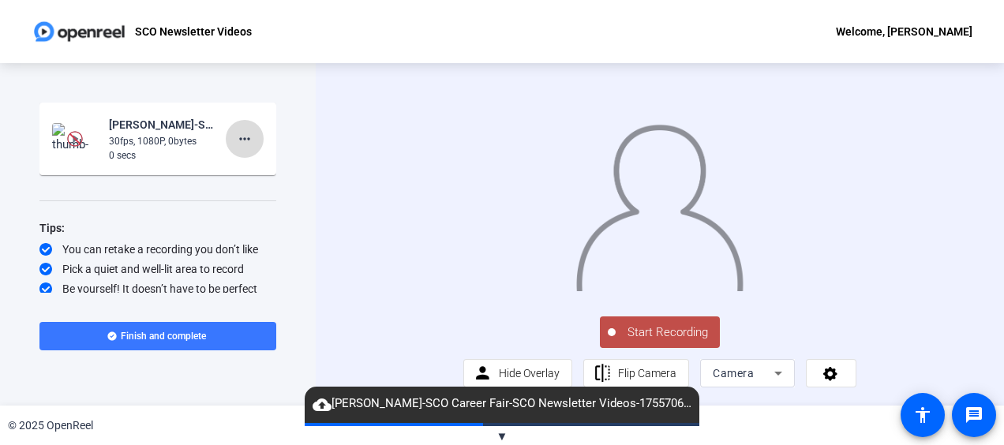
click at [249, 146] on span at bounding box center [245, 139] width 38 height 38
click at [249, 166] on span "Delete clip" at bounding box center [261, 172] width 63 height 19
click at [461, 249] on span at bounding box center [478, 245] width 40 height 30
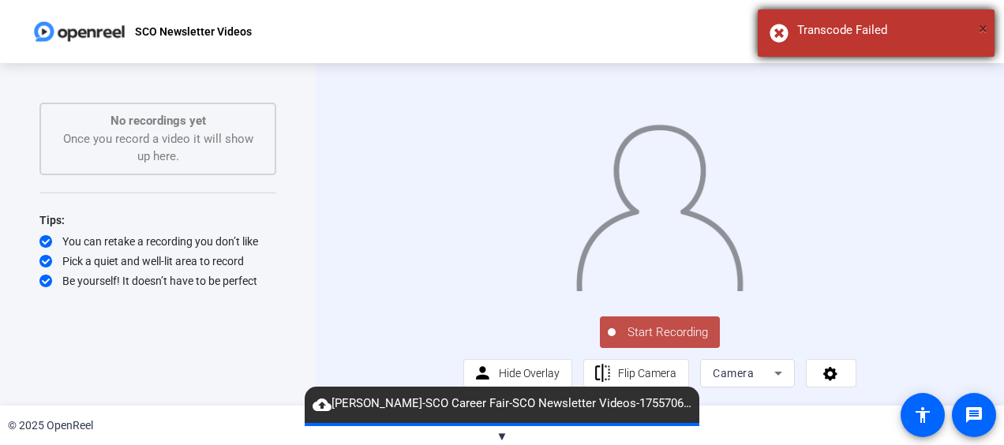
click at [983, 34] on span "×" at bounding box center [982, 28] width 9 height 19
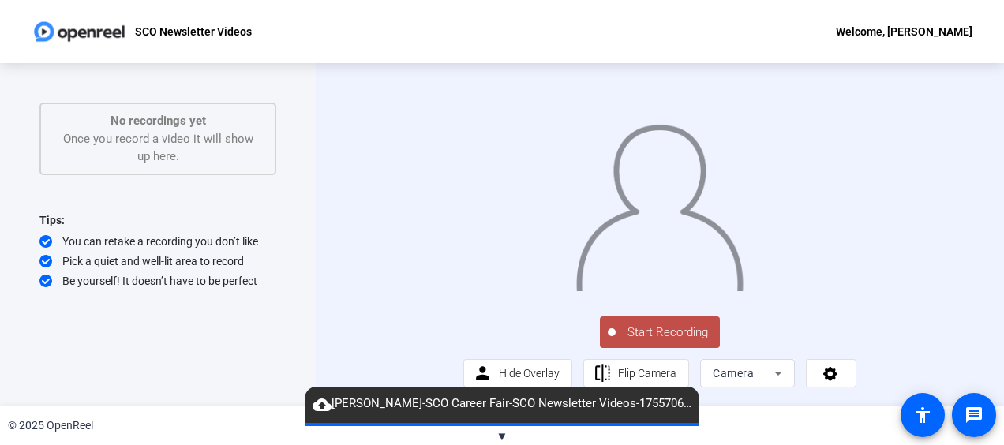
click at [704, 342] on span "Start Recording" at bounding box center [667, 332] width 104 height 18
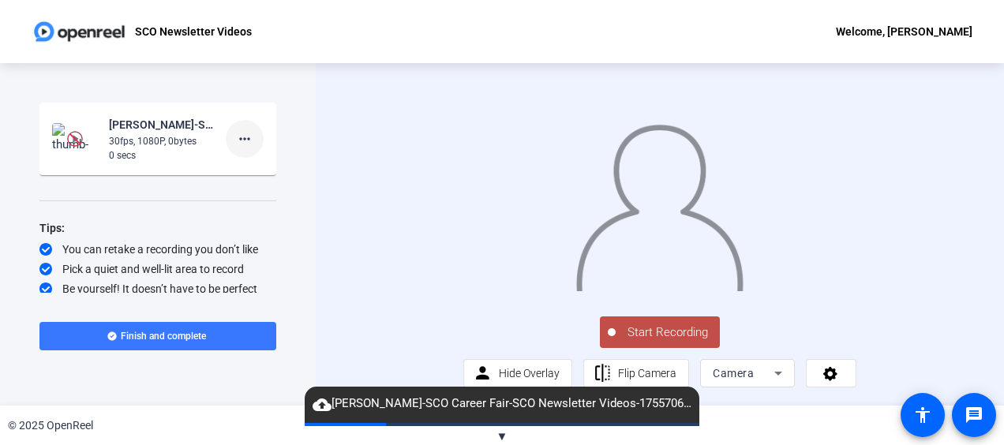
click at [236, 135] on mat-icon "more_horiz" at bounding box center [244, 138] width 19 height 19
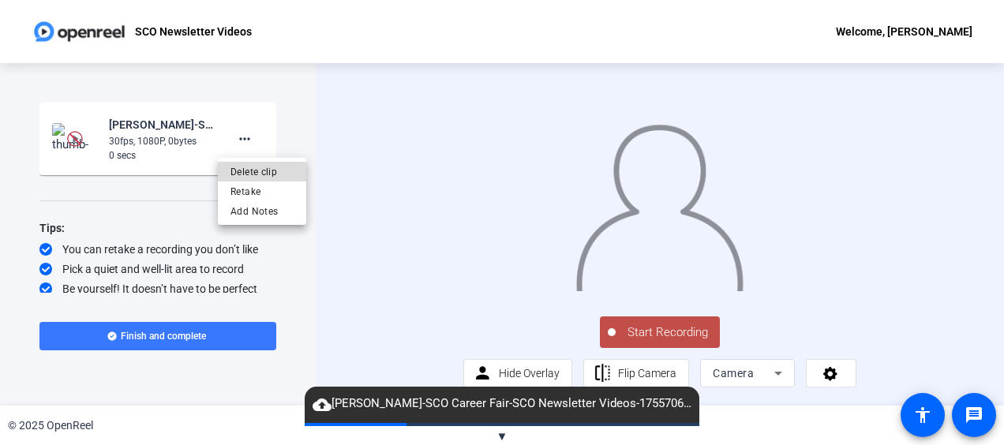
click at [248, 169] on span "Delete clip" at bounding box center [261, 172] width 63 height 19
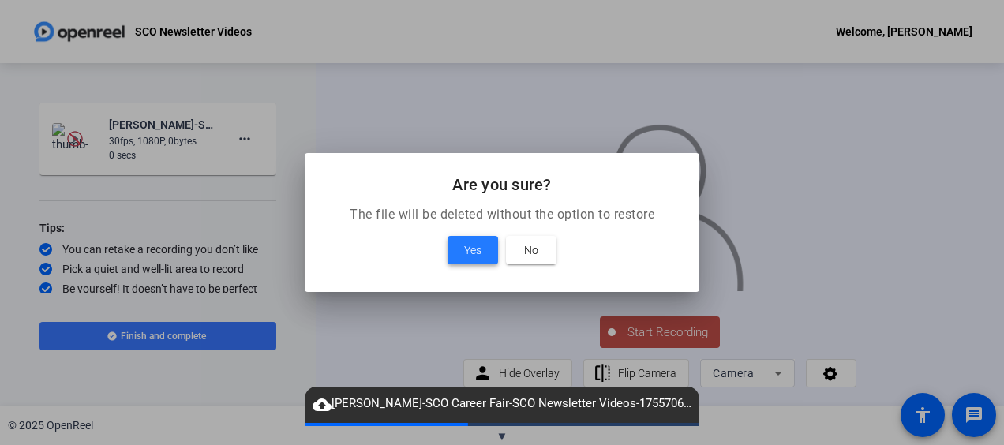
click at [477, 251] on span "Yes" at bounding box center [472, 250] width 17 height 19
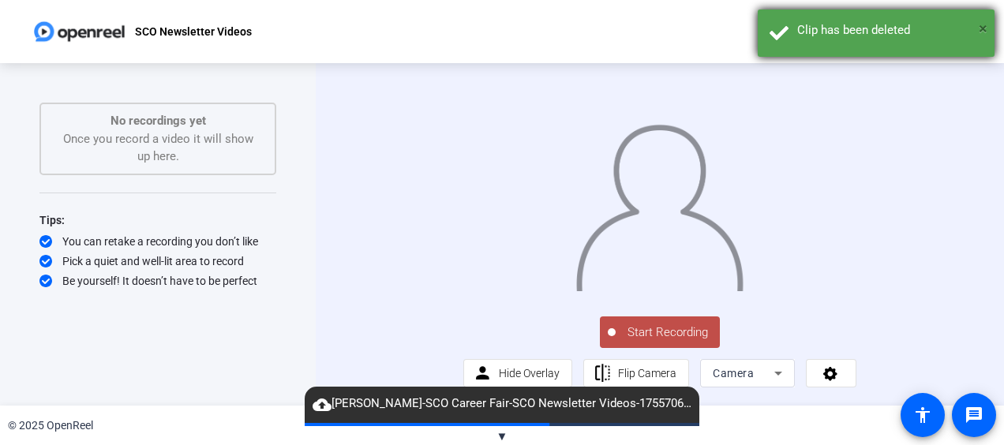
click at [986, 28] on span "×" at bounding box center [982, 28] width 9 height 19
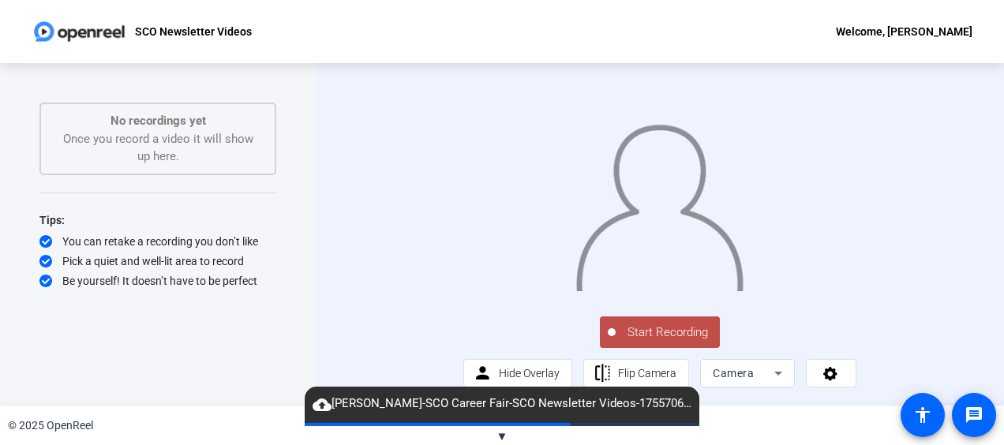
click at [701, 342] on span "Start Recording" at bounding box center [667, 332] width 104 height 18
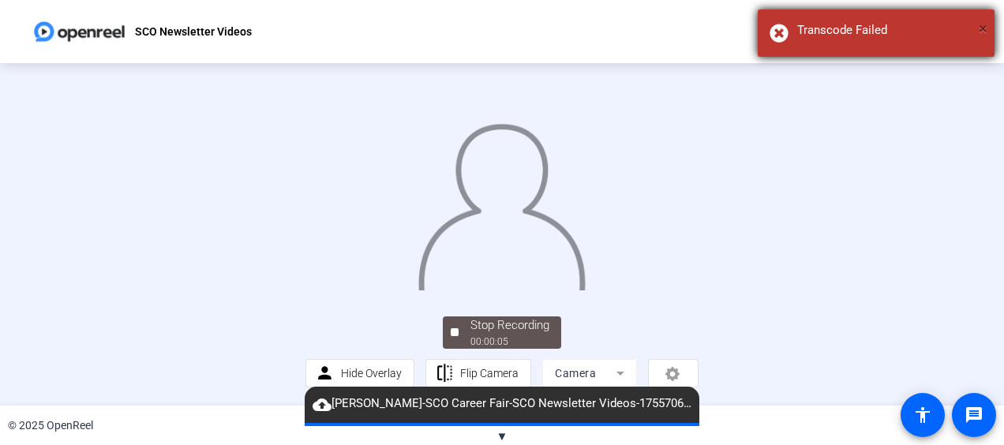
click at [983, 31] on span "×" at bounding box center [982, 28] width 9 height 19
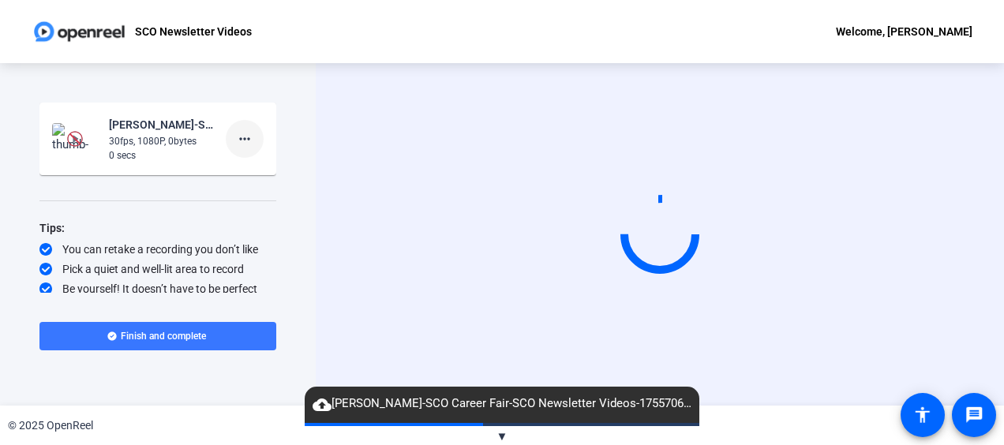
click at [243, 144] on mat-icon "more_horiz" at bounding box center [244, 138] width 19 height 19
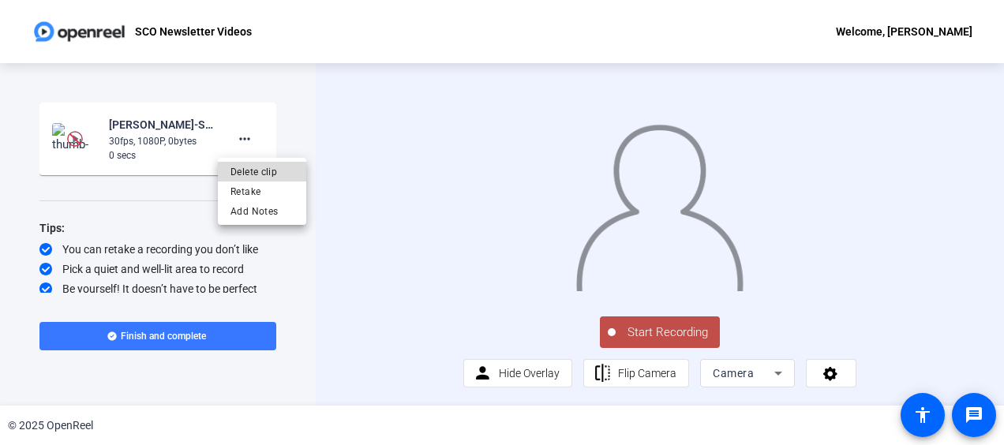
click at [243, 175] on span "Delete clip" at bounding box center [261, 172] width 63 height 19
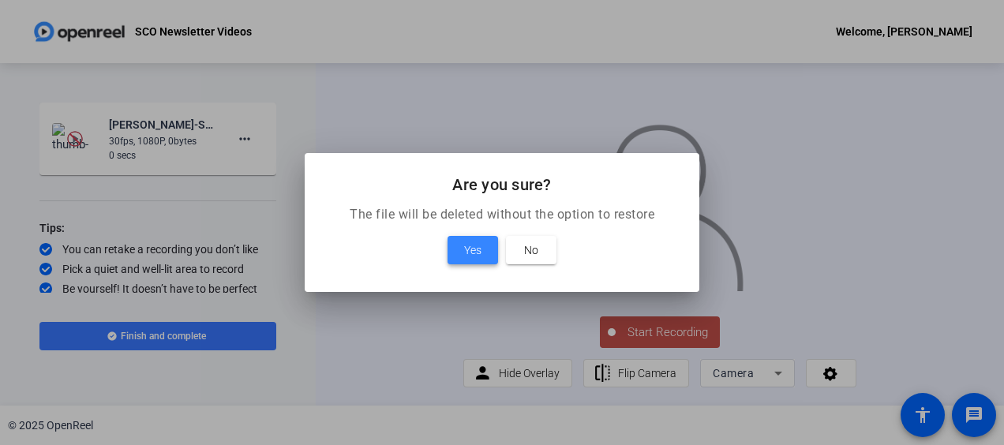
click at [473, 256] on span "Yes" at bounding box center [472, 250] width 17 height 19
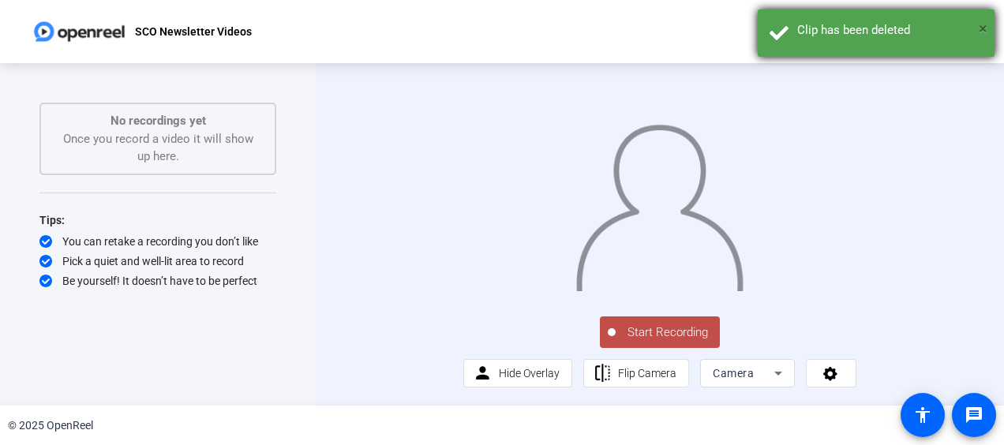
click at [980, 32] on span "×" at bounding box center [982, 28] width 9 height 19
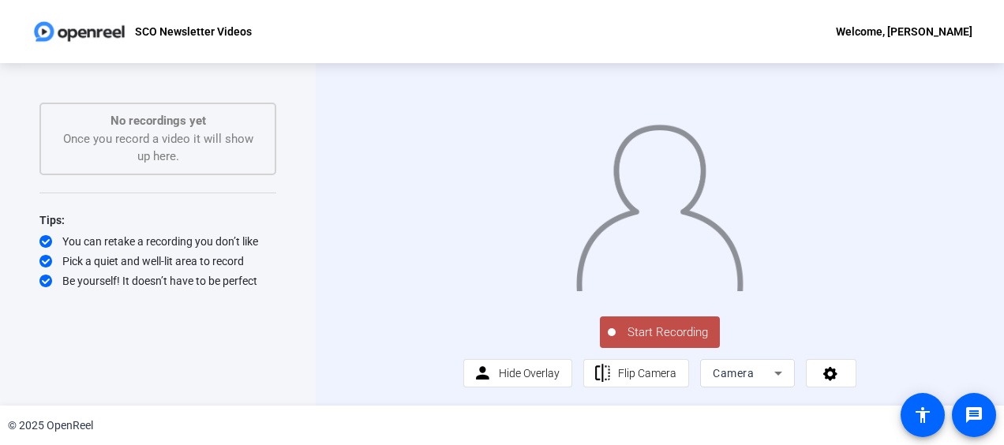
click at [649, 342] on span "Start Recording" at bounding box center [667, 332] width 104 height 18
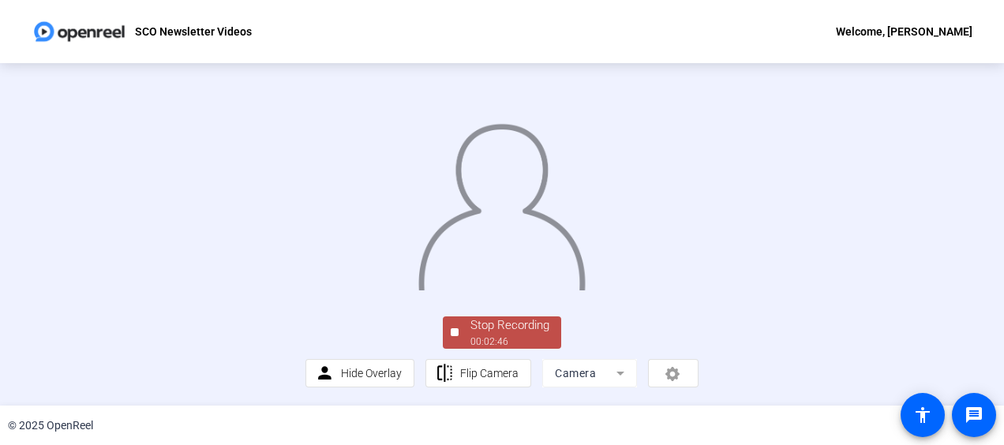
click at [514, 290] on img at bounding box center [502, 202] width 170 height 177
click at [417, 290] on img at bounding box center [502, 202] width 170 height 177
click at [178, 418] on div "© 2025 OpenReel" at bounding box center [502, 425] width 1004 height 39
